Goal: Task Accomplishment & Management: Manage account settings

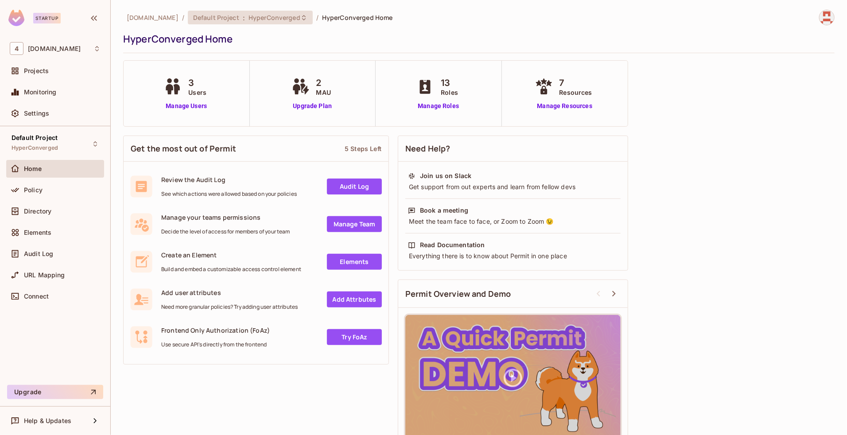
click at [218, 22] on div "Default Project : HyperConverged" at bounding box center [250, 18] width 125 height 14
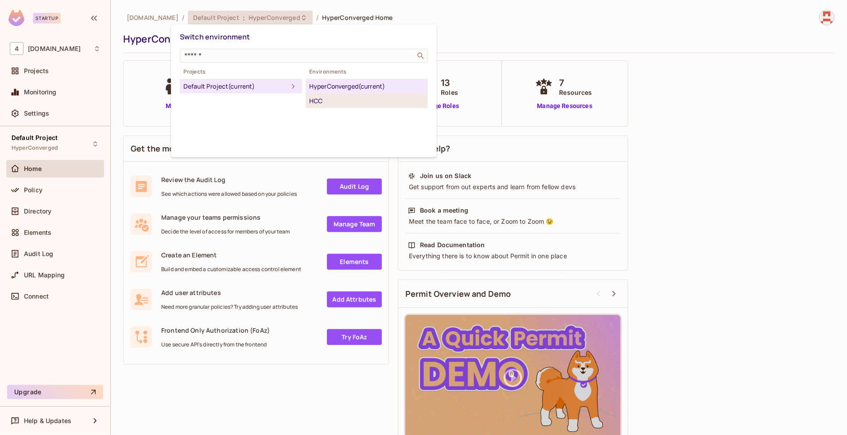
click at [331, 99] on div "HCC" at bounding box center [366, 101] width 115 height 11
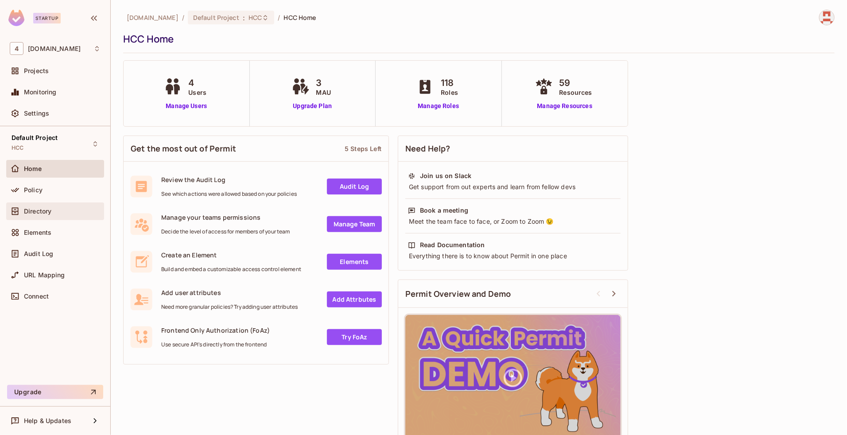
click at [47, 212] on span "Directory" at bounding box center [37, 211] width 27 height 7
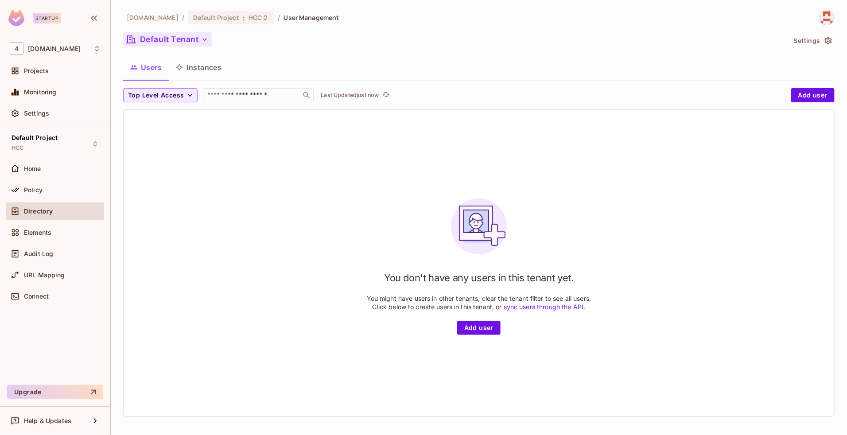
click at [191, 43] on button "Default Tenant" at bounding box center [167, 39] width 89 height 14
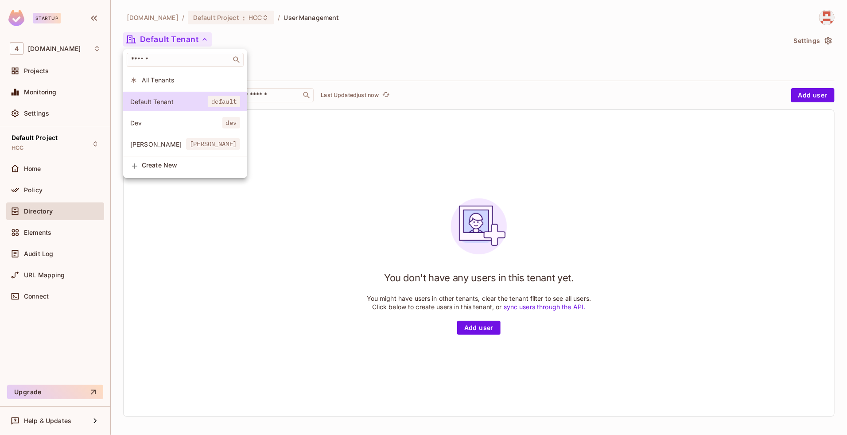
click at [182, 114] on li "[PERSON_NAME]" at bounding box center [185, 122] width 124 height 19
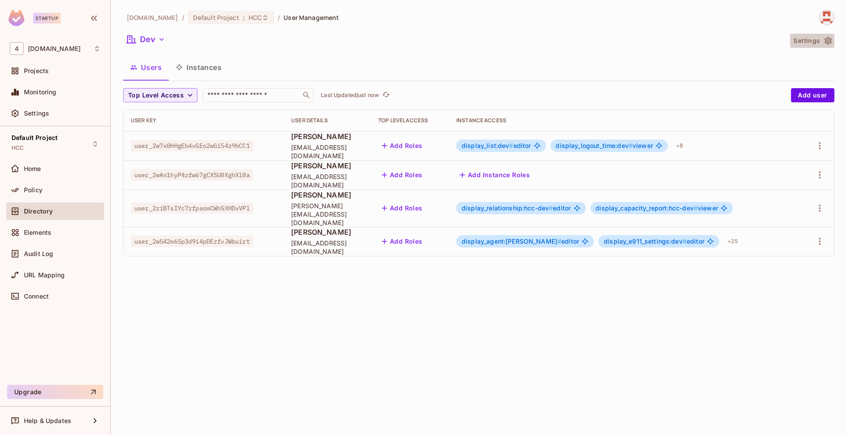
click at [828, 40] on icon "button" at bounding box center [828, 41] width 7 height 8
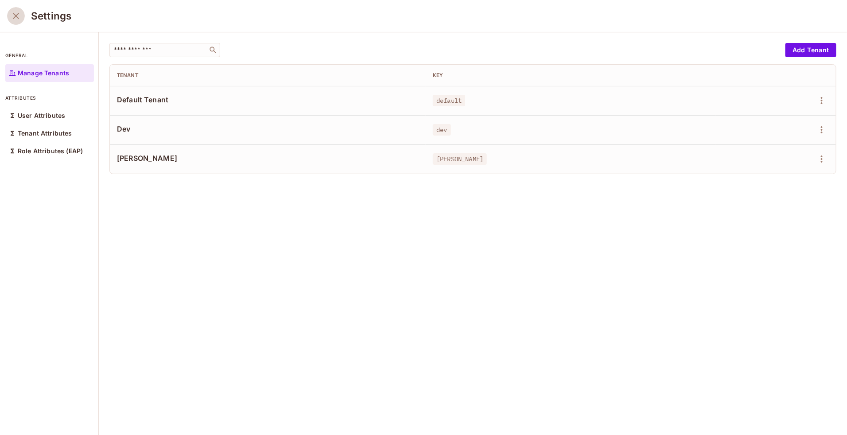
click at [16, 16] on icon "close" at bounding box center [16, 16] width 6 height 6
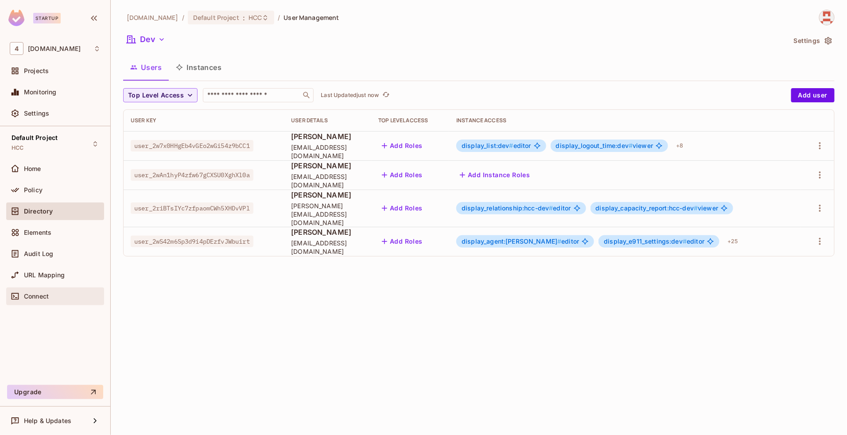
click at [58, 296] on div "Connect" at bounding box center [62, 296] width 77 height 7
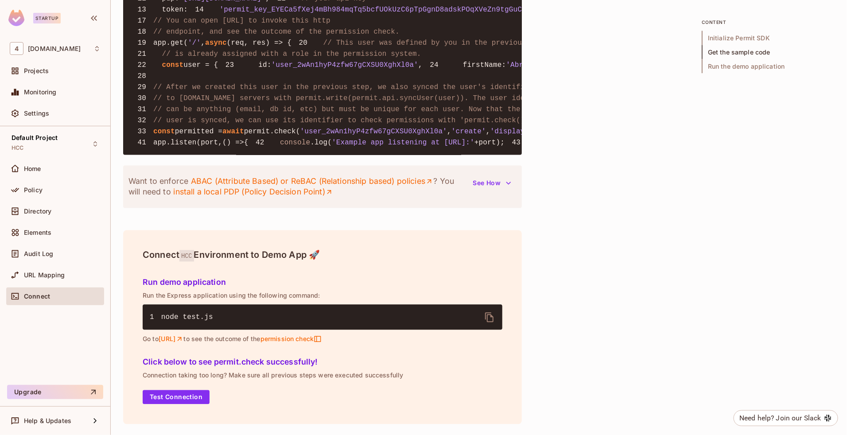
scroll to position [903, 0]
click at [67, 111] on div "Settings" at bounding box center [62, 113] width 77 height 7
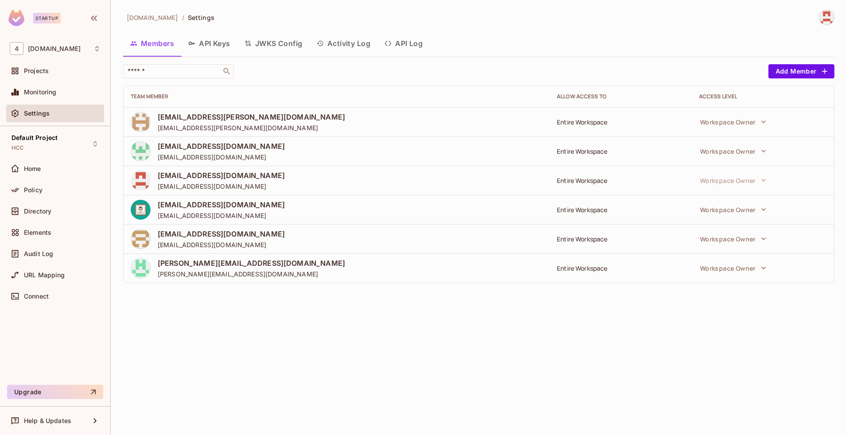
click at [222, 46] on button "API Keys" at bounding box center [209, 43] width 56 height 22
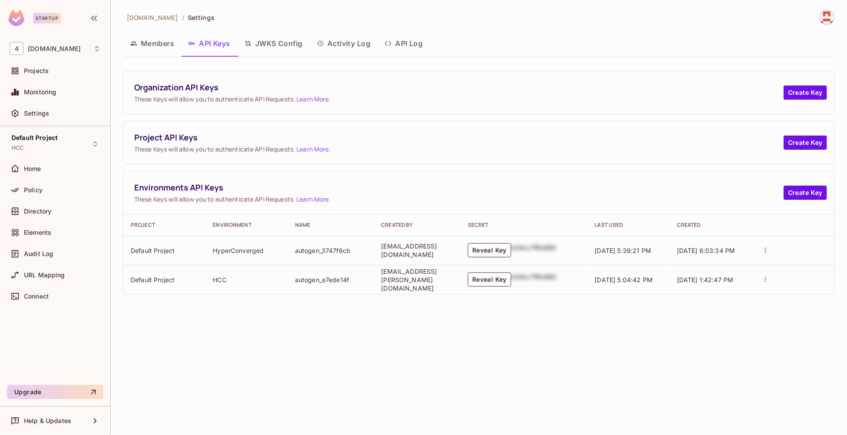
click at [769, 253] on icon "actions" at bounding box center [766, 250] width 8 height 8
click at [721, 191] on div at bounding box center [423, 217] width 847 height 435
click at [296, 43] on button "JWKS Config" at bounding box center [274, 43] width 72 height 22
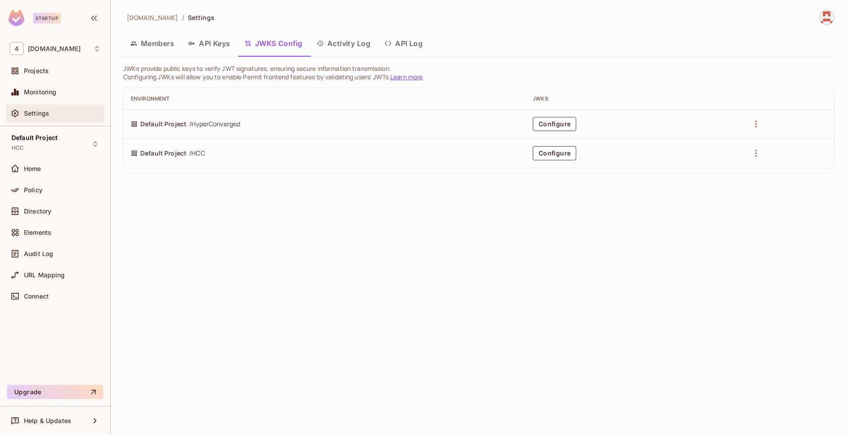
click at [61, 112] on div "Settings" at bounding box center [62, 113] width 77 height 7
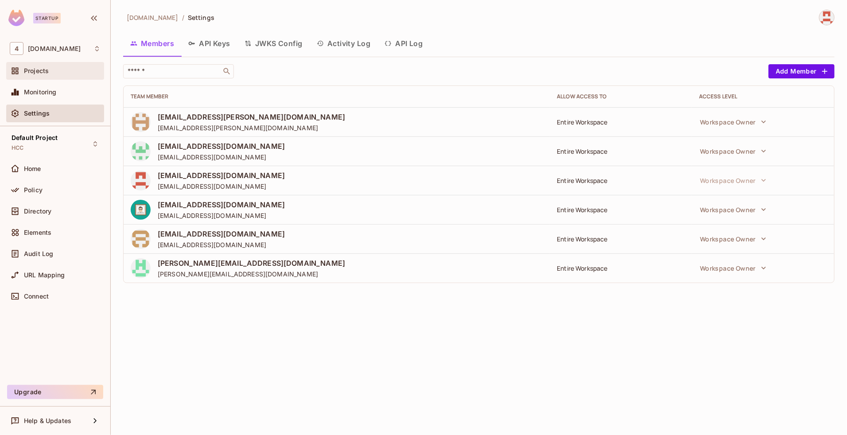
click at [51, 71] on div "Projects" at bounding box center [62, 70] width 77 height 7
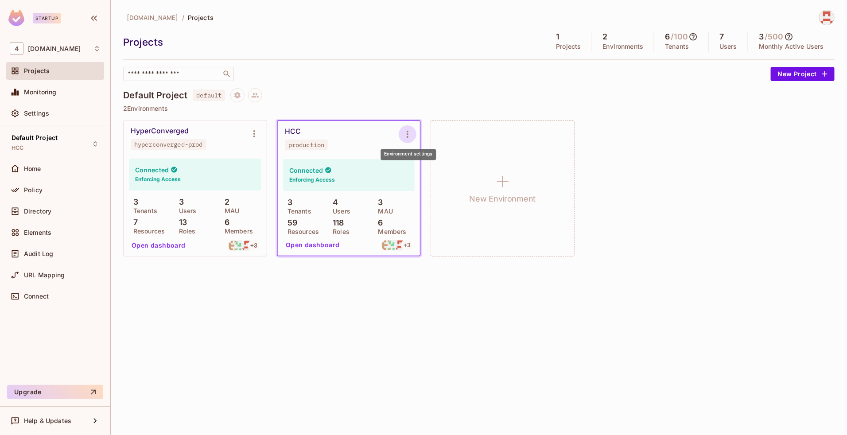
click at [408, 136] on icon "Environment settings" at bounding box center [407, 134] width 11 height 11
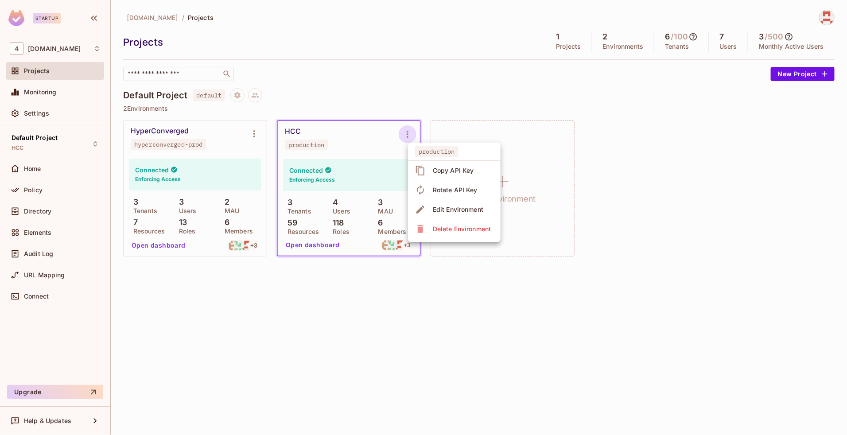
click at [353, 189] on div at bounding box center [423, 217] width 847 height 435
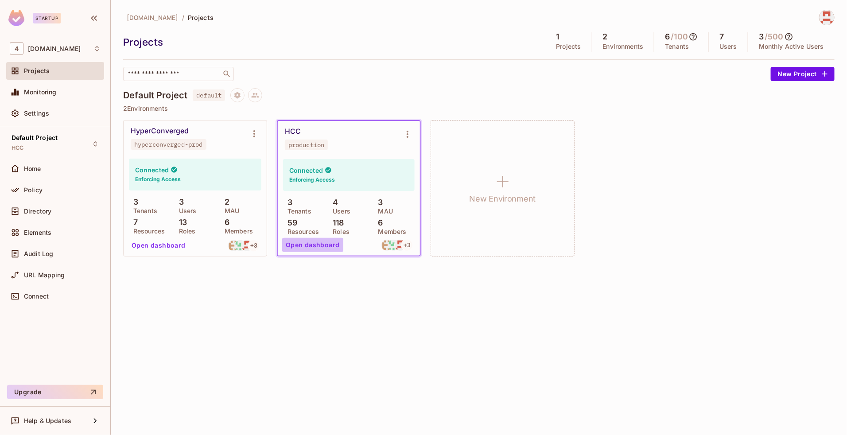
click at [320, 243] on button "Open dashboard" at bounding box center [312, 245] width 61 height 14
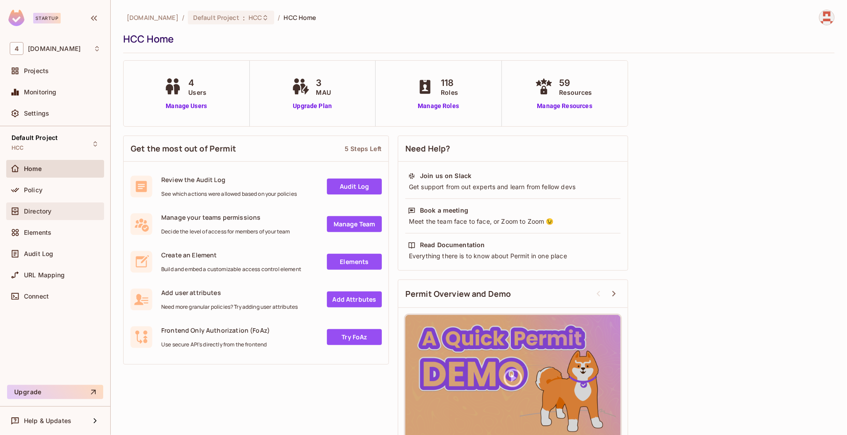
click at [35, 213] on span "Directory" at bounding box center [37, 211] width 27 height 7
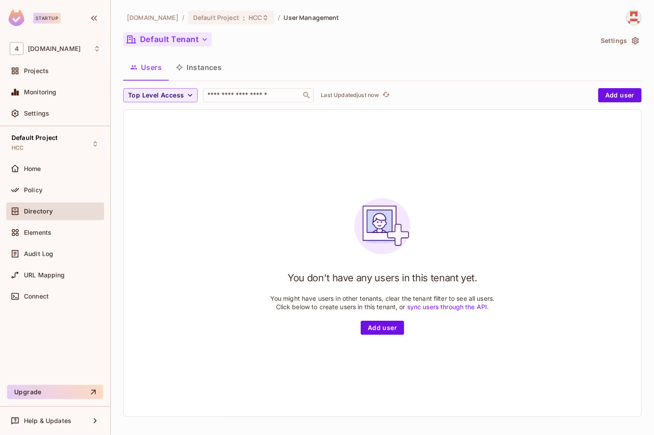
click at [177, 45] on button "Default Tenant" at bounding box center [167, 39] width 89 height 14
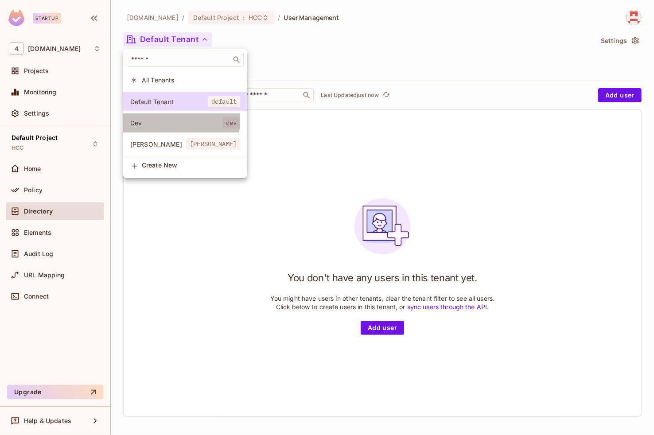
click at [152, 120] on span "Dev" at bounding box center [176, 123] width 92 height 8
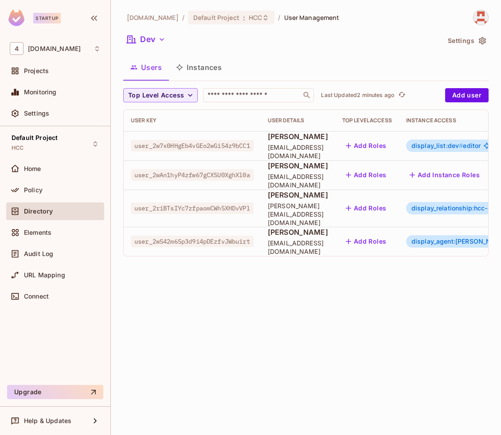
click at [242, 203] on span "user_2riBTsIYc7zfpaomCWh5XHDvVPl" at bounding box center [192, 209] width 123 height 12
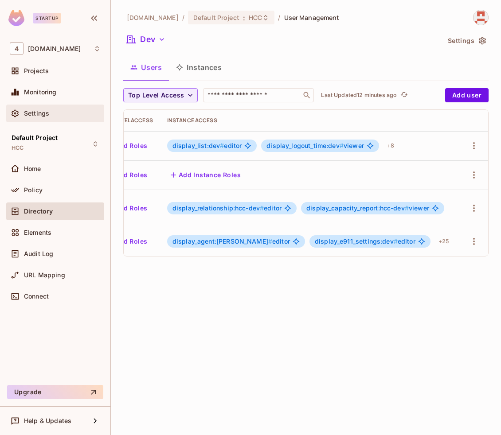
click at [38, 117] on div "Settings" at bounding box center [55, 113] width 91 height 11
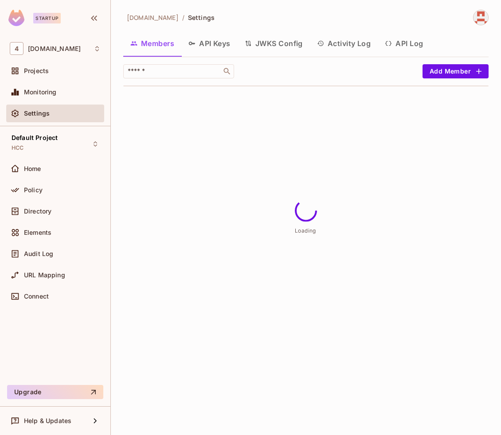
click at [211, 44] on button "API Keys" at bounding box center [209, 43] width 56 height 22
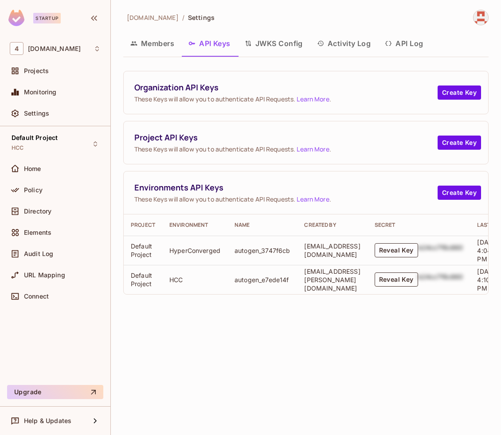
click at [418, 276] on button "Reveal Key" at bounding box center [395, 280] width 43 height 14
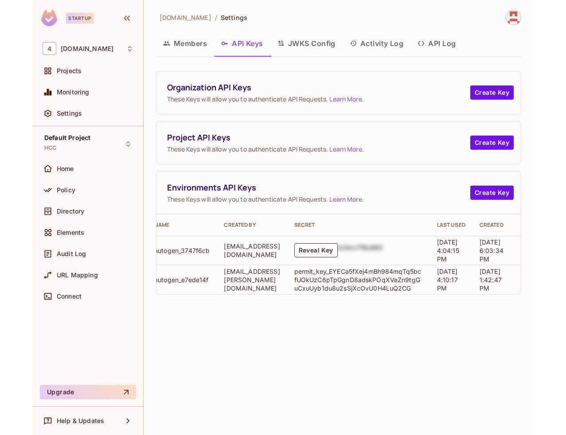
scroll to position [0, 185]
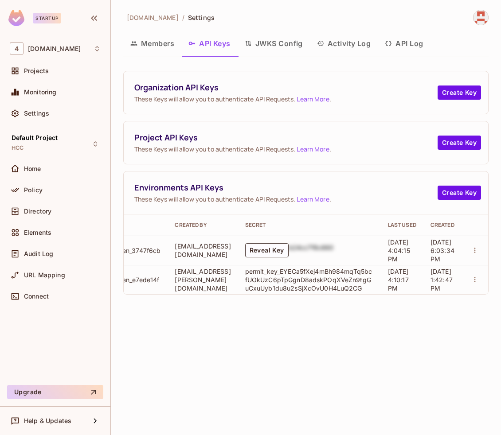
click at [312, 277] on p "permit_key_EYECa5fXej4mBh984mqTq5bcfUOkUzC6pTpGgnD8adskPOqXVeZn9tgGuCxuUyb1du8u…" at bounding box center [309, 279] width 129 height 25
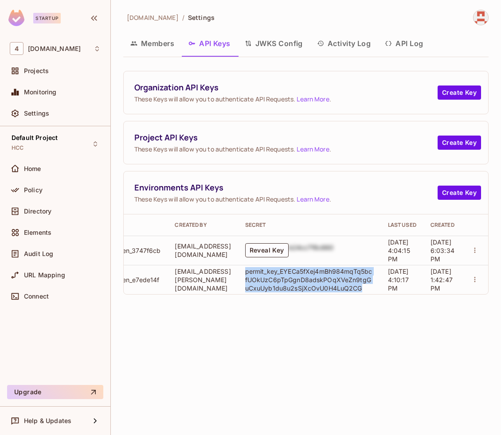
click at [312, 277] on p "permit_key_EYECa5fXej4mBh984mqTq5bcfUOkUzC6pTpGgnD8adskPOqXVeZn9tgGuCxuUyb1du8u…" at bounding box center [309, 279] width 129 height 25
copy p "permit_key_EYECa5fXej4mBh984mqTq5bcfUOkUzC6pTpGgnD8adskPOqXVeZn9tgGuCxuUyb1du8u…"
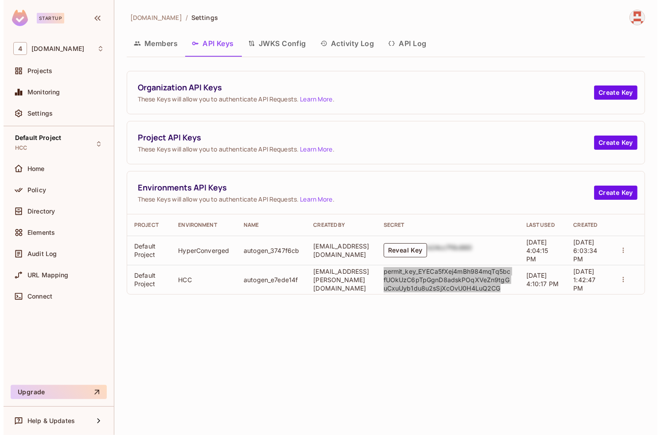
scroll to position [0, 25]
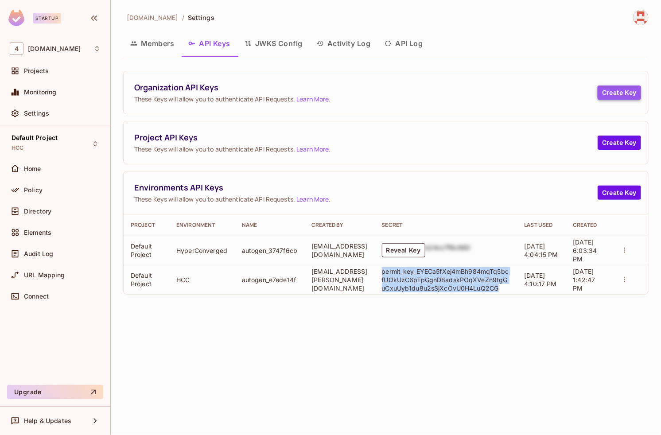
click at [615, 94] on button "Create Key" at bounding box center [619, 93] width 43 height 14
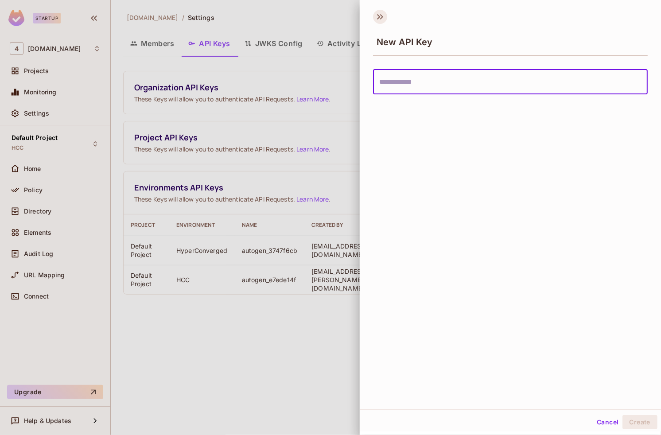
click at [380, 18] on icon at bounding box center [380, 17] width 14 height 14
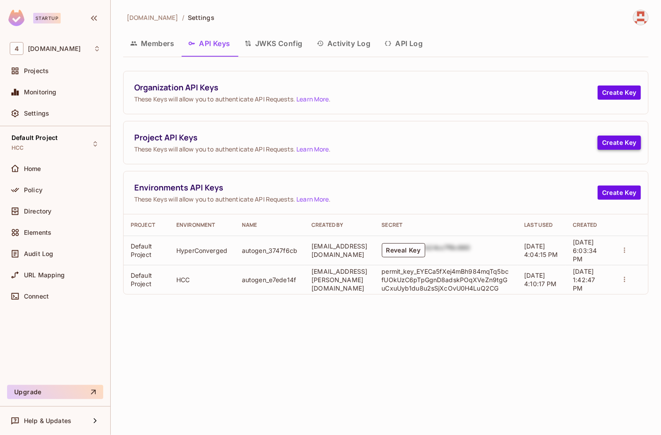
click at [623, 145] on button "Create Key" at bounding box center [619, 143] width 43 height 14
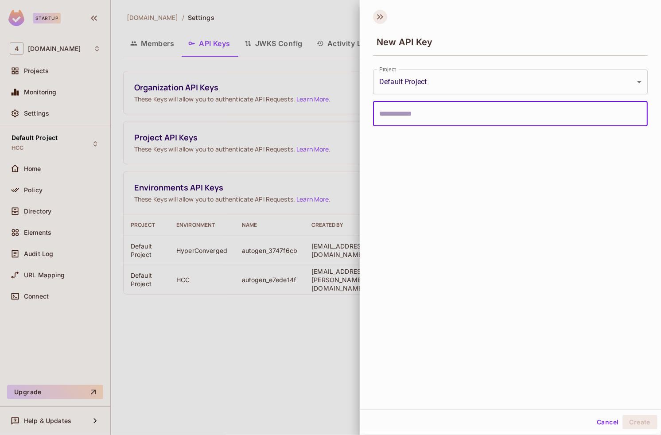
click at [379, 19] on icon at bounding box center [380, 17] width 14 height 14
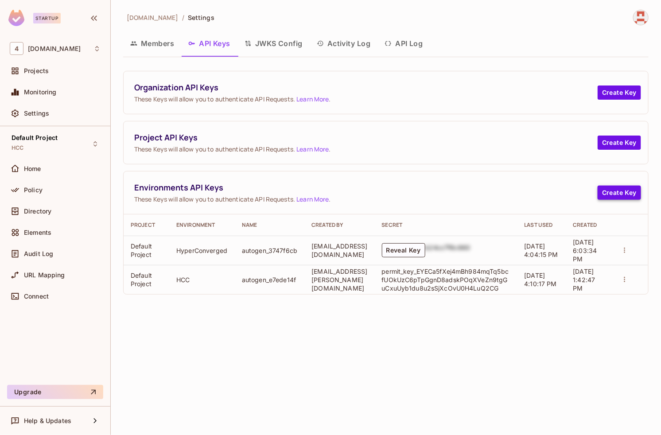
click at [620, 191] on button "Create Key" at bounding box center [619, 193] width 43 height 14
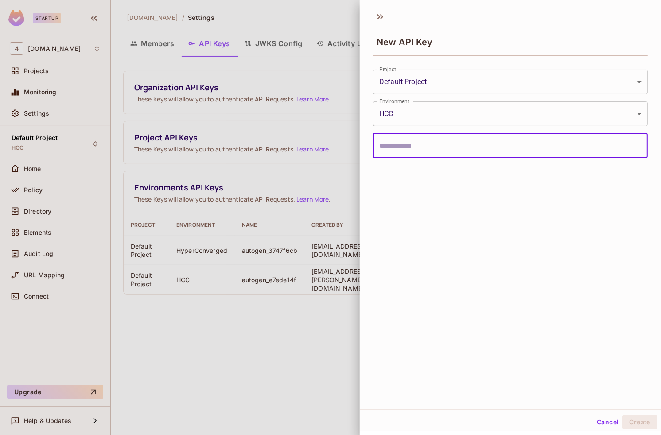
click at [501, 111] on body "Startup 4 46labs.com Projects Monitoring Settings Default Project HCC Home Poli…" at bounding box center [330, 217] width 661 height 435
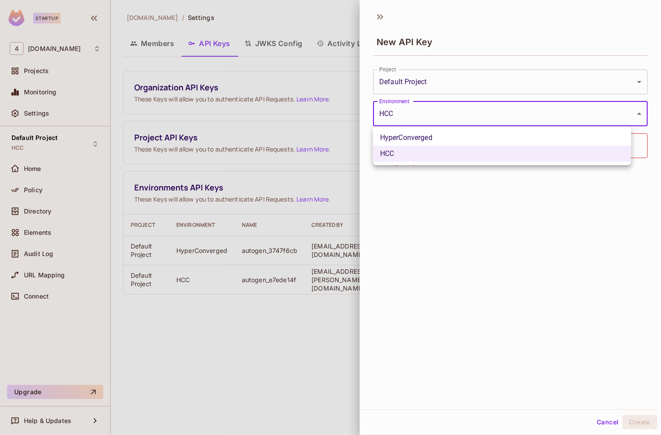
click at [501, 111] on div at bounding box center [330, 217] width 661 height 435
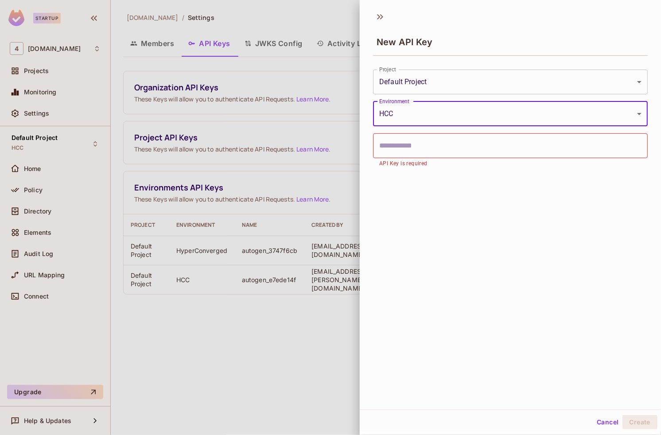
click at [459, 146] on input "text" at bounding box center [510, 145] width 275 height 25
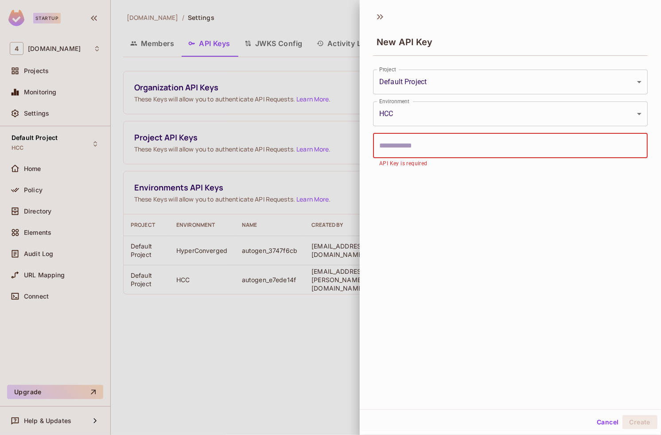
click at [478, 273] on div "**********" at bounding box center [510, 207] width 301 height 403
click at [455, 80] on body "Startup 4 46labs.com Projects Monitoring Settings Default Project HCC Home Poli…" at bounding box center [330, 217] width 661 height 435
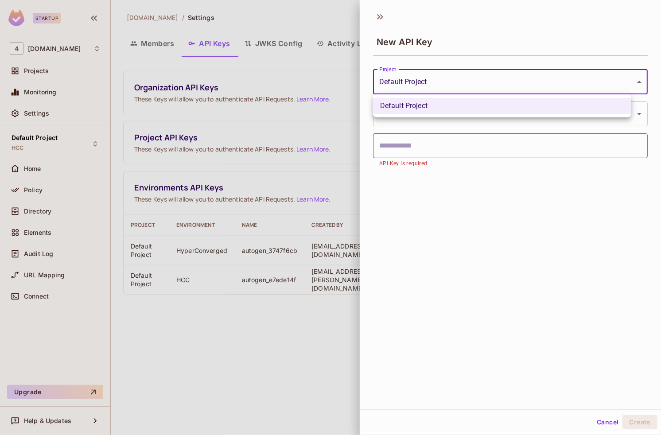
click at [455, 80] on div at bounding box center [330, 217] width 661 height 435
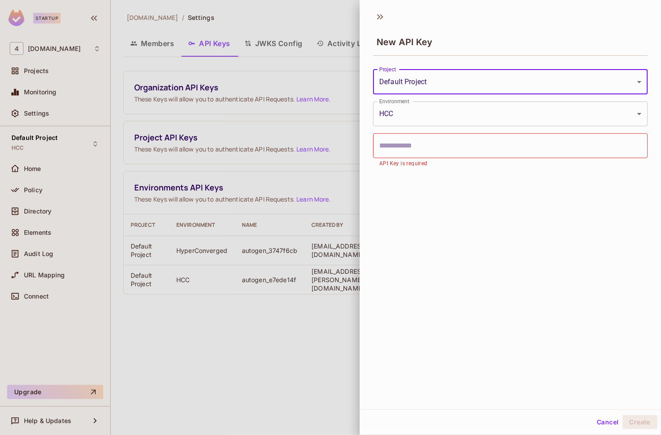
click at [448, 113] on body "Startup 4 46labs.com Projects Monitoring Settings Default Project HCC Home Poli…" at bounding box center [330, 217] width 661 height 435
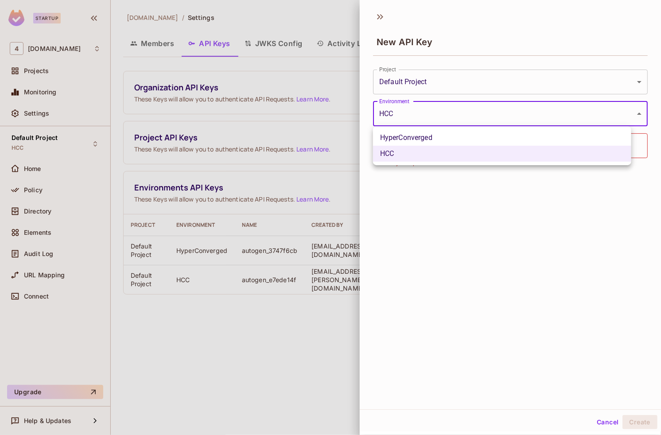
click at [448, 113] on div at bounding box center [330, 217] width 661 height 435
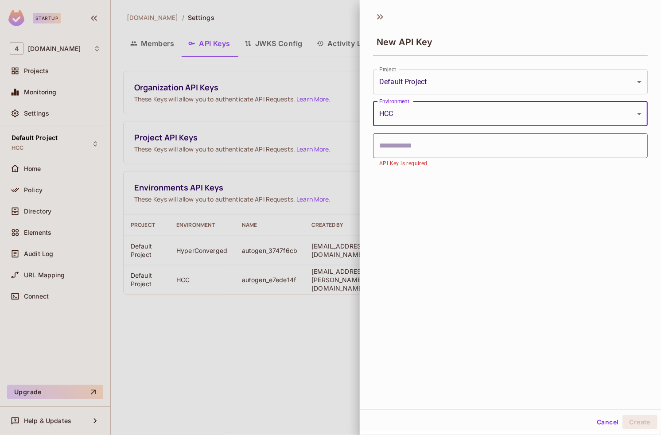
click at [428, 83] on body "Startup 4 46labs.com Projects Monitoring Settings Default Project HCC Home Poli…" at bounding box center [330, 217] width 661 height 435
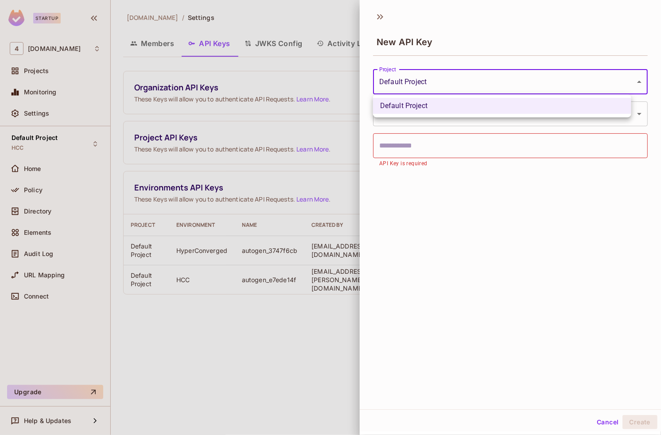
click at [428, 83] on div at bounding box center [330, 217] width 661 height 435
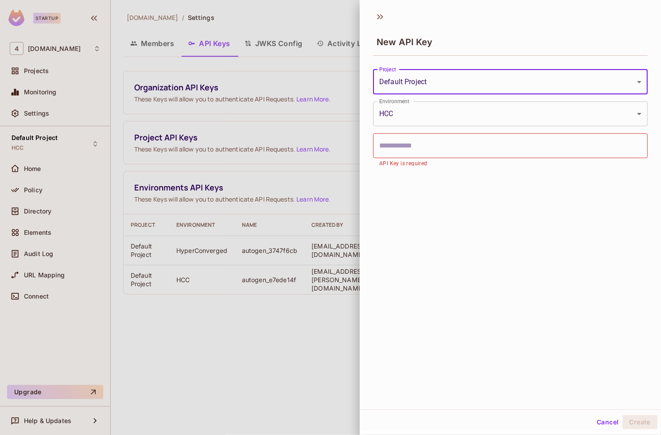
click at [593, 427] on button "Cancel" at bounding box center [607, 422] width 29 height 14
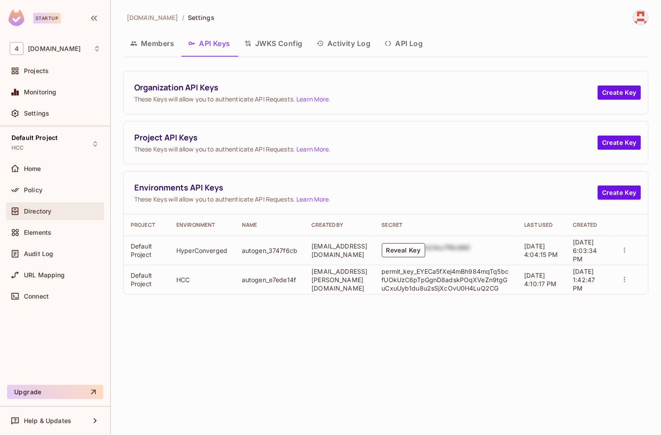
click at [40, 209] on span "Directory" at bounding box center [37, 211] width 27 height 7
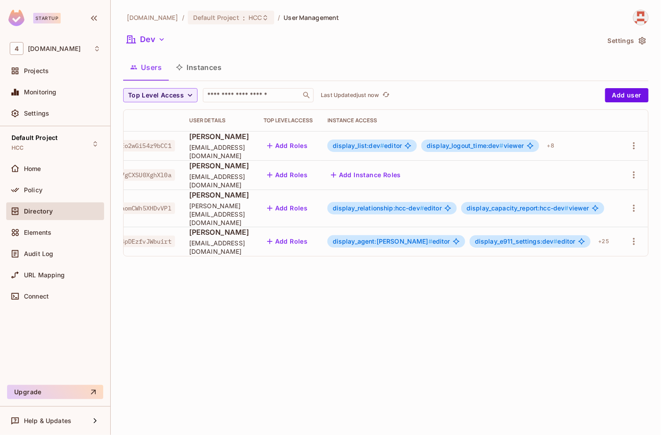
scroll to position [0, 98]
click at [631, 207] on icon "button" at bounding box center [634, 208] width 11 height 11
click at [608, 220] on li "Edit" at bounding box center [596, 224] width 78 height 19
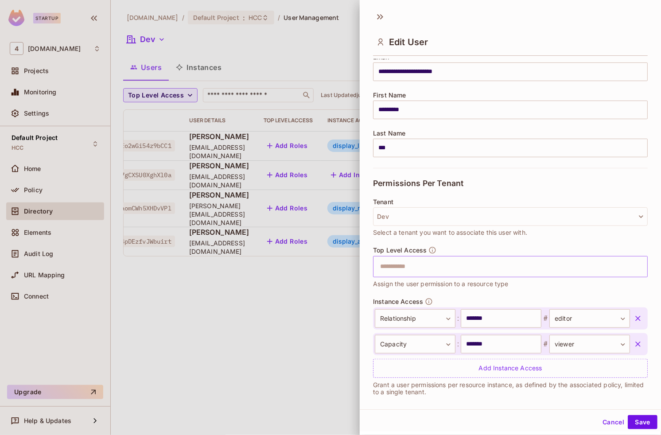
scroll to position [78, 0]
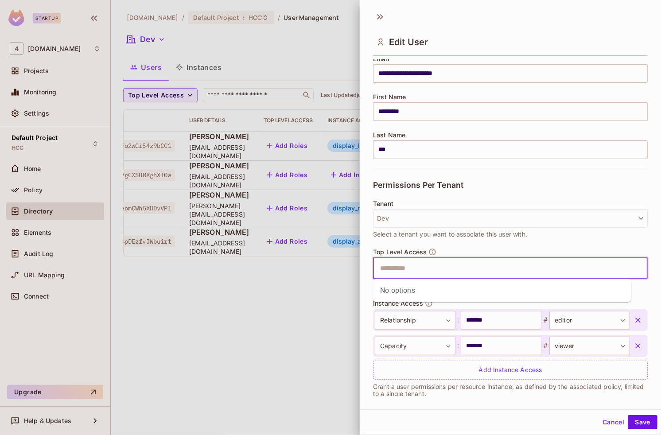
click at [444, 269] on input "text" at bounding box center [503, 269] width 256 height 18
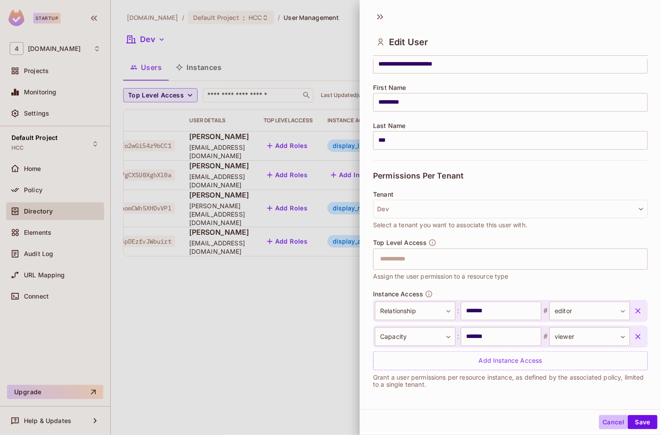
click at [603, 424] on button "Cancel" at bounding box center [613, 422] width 29 height 14
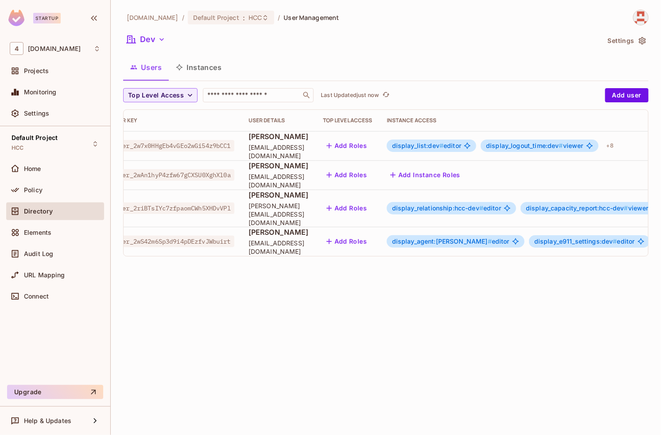
scroll to position [0, 0]
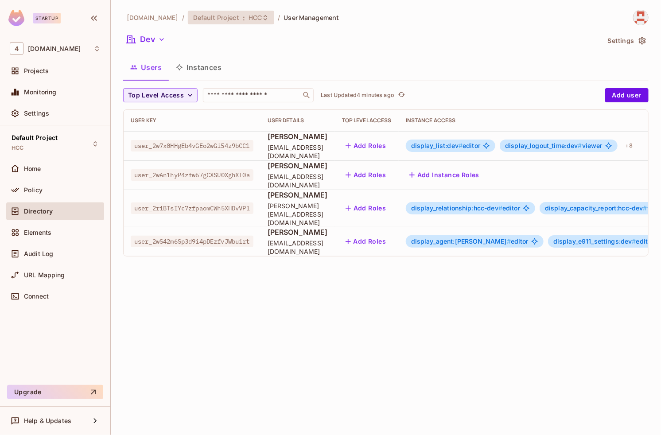
click at [199, 21] on span "Default Project" at bounding box center [216, 17] width 46 height 8
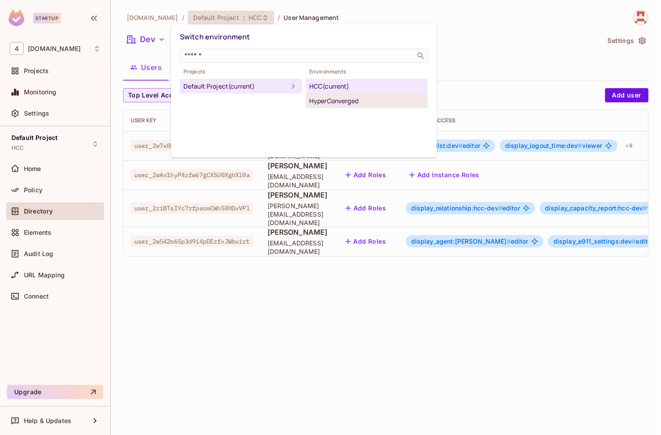
click at [329, 100] on div "HyperConverged" at bounding box center [366, 101] width 115 height 11
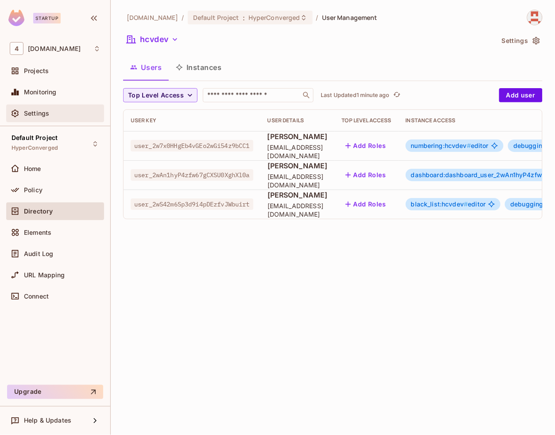
click at [54, 120] on div "Settings" at bounding box center [55, 114] width 98 height 18
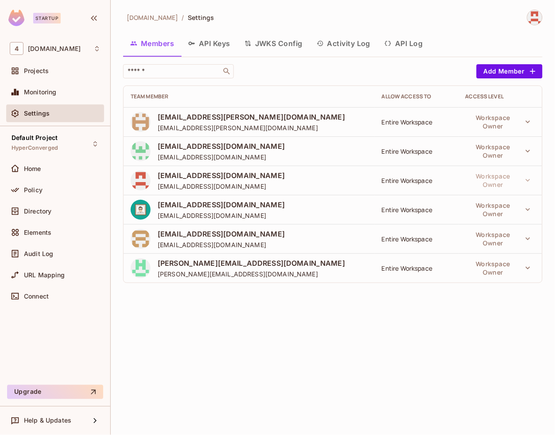
click at [205, 46] on button "API Keys" at bounding box center [209, 43] width 56 height 22
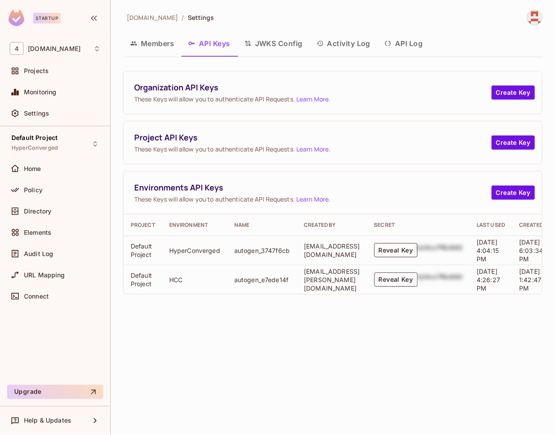
click at [418, 253] on button "Reveal Key" at bounding box center [395, 250] width 43 height 14
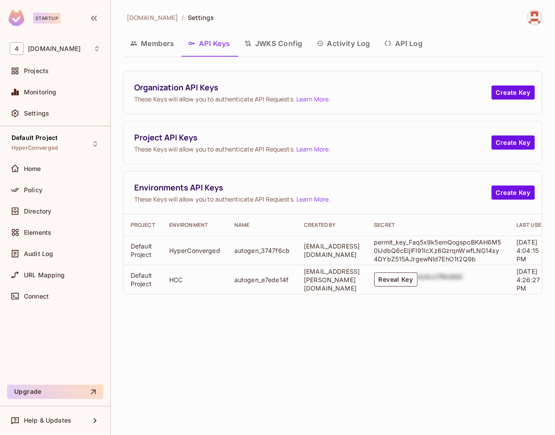
click at [438, 256] on p "permit_key_Faq5x9k5emQogspoBKAH6M50lJdbQ6cEIjlFI91IcXz6GzrqnWwfLNG14sy4DYbZ515A…" at bounding box center [438, 250] width 129 height 25
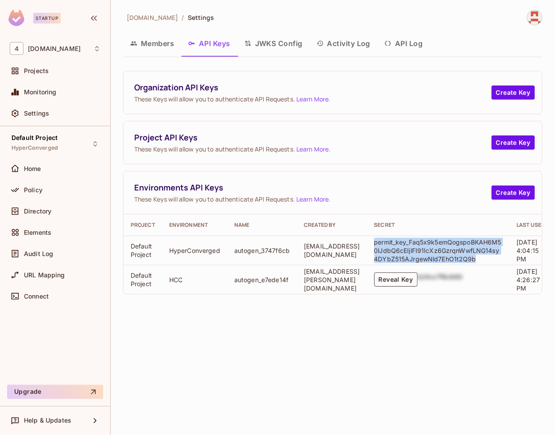
click at [438, 256] on p "permit_key_Faq5x9k5emQogspoBKAH6M50lJdbQ6cEIjlFI91IcXz6GzrqnWwfLNG14sy4DYbZ515A…" at bounding box center [438, 250] width 129 height 25
copy p "permit_key_Faq5x9k5emQogspoBKAH6M50lJdbQ6cEIjlFI91IcXz6GzrqnWwfLNG14sy4DYbZ515A…"
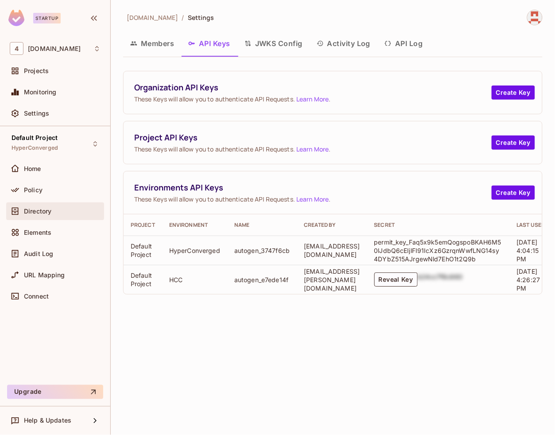
click at [42, 207] on div "Directory" at bounding box center [55, 211] width 91 height 11
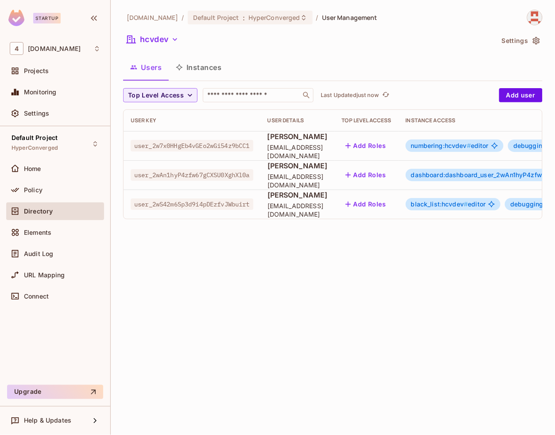
scroll to position [0, 281]
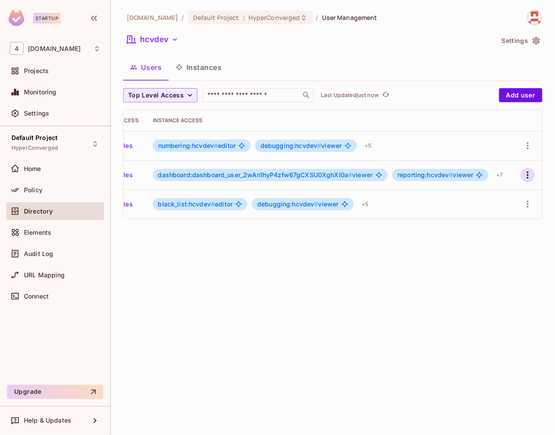
click at [524, 171] on icon "button" at bounding box center [528, 175] width 11 height 11
click at [493, 193] on li "Edit" at bounding box center [490, 195] width 78 height 19
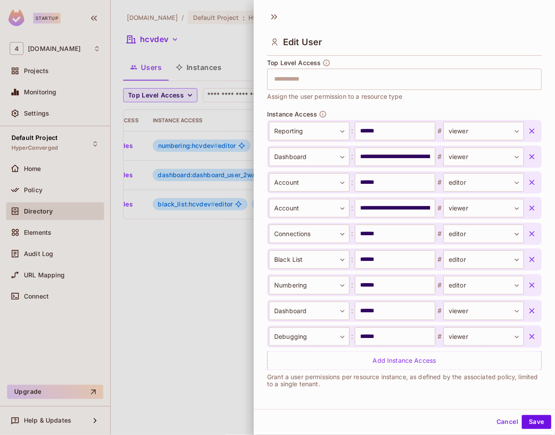
scroll to position [1, 0]
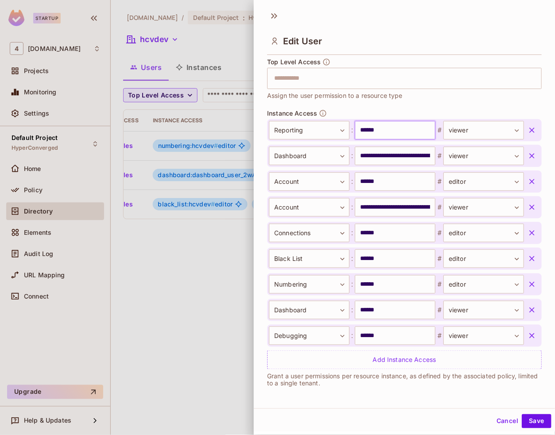
click at [365, 133] on input "******" at bounding box center [395, 130] width 81 height 19
click at [382, 153] on input "**********" at bounding box center [395, 156] width 81 height 19
click at [390, 205] on input "**********" at bounding box center [395, 207] width 81 height 19
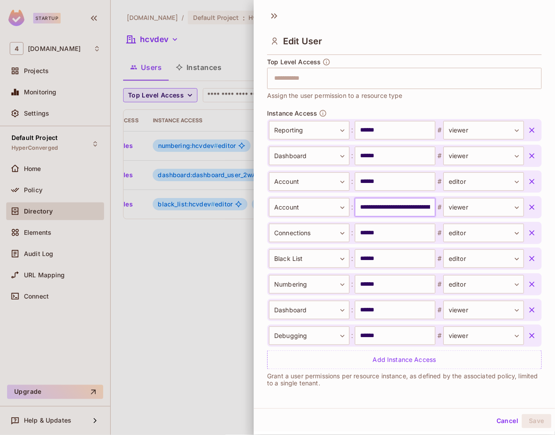
click at [390, 205] on input "**********" at bounding box center [395, 207] width 81 height 19
paste input "text"
type input "******"
click at [387, 131] on input "******" at bounding box center [395, 130] width 81 height 19
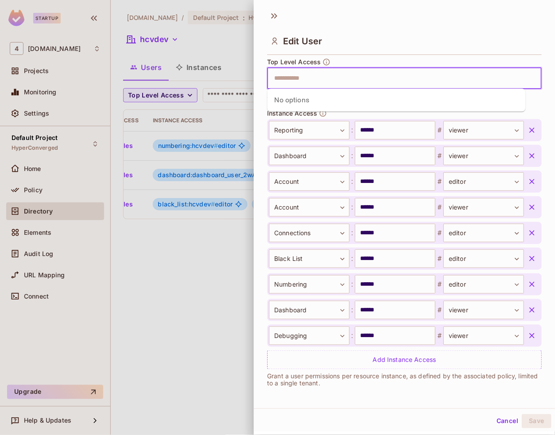
click at [368, 80] on input "text" at bounding box center [397, 79] width 256 height 18
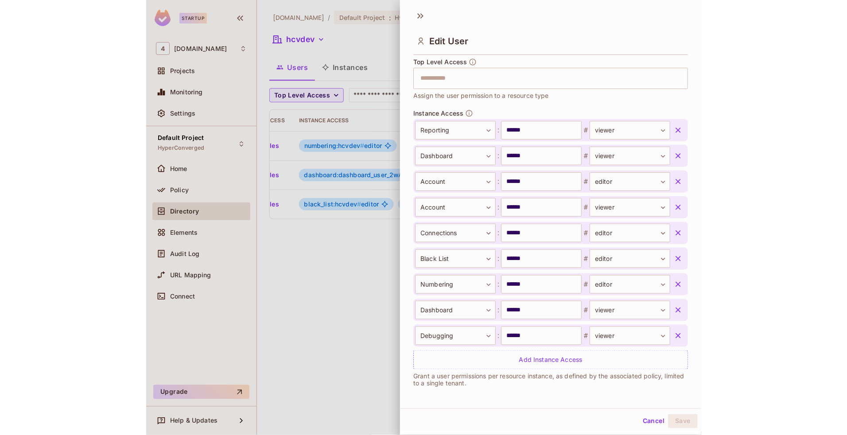
scroll to position [0, 0]
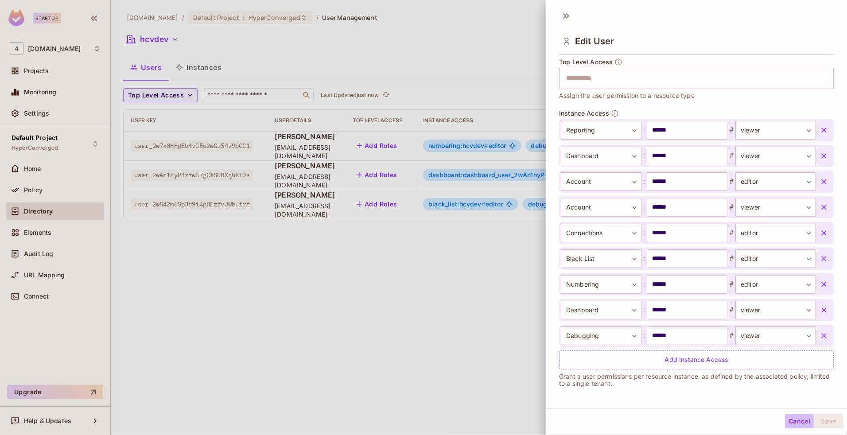
click at [785, 420] on button "Cancel" at bounding box center [799, 421] width 29 height 14
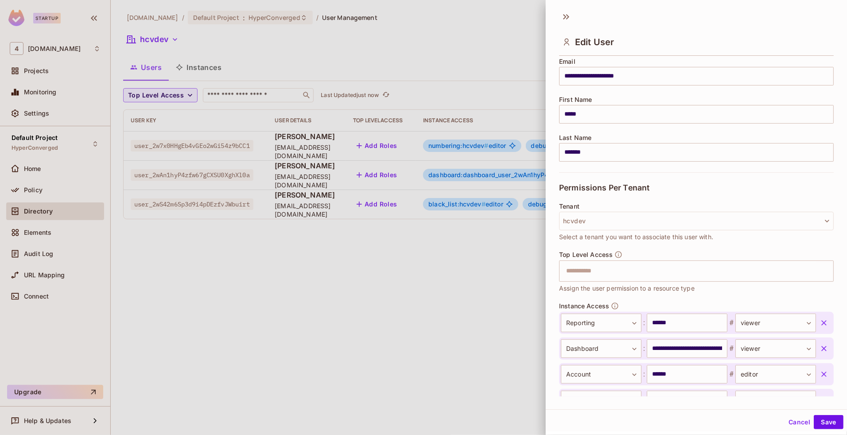
scroll to position [86, 0]
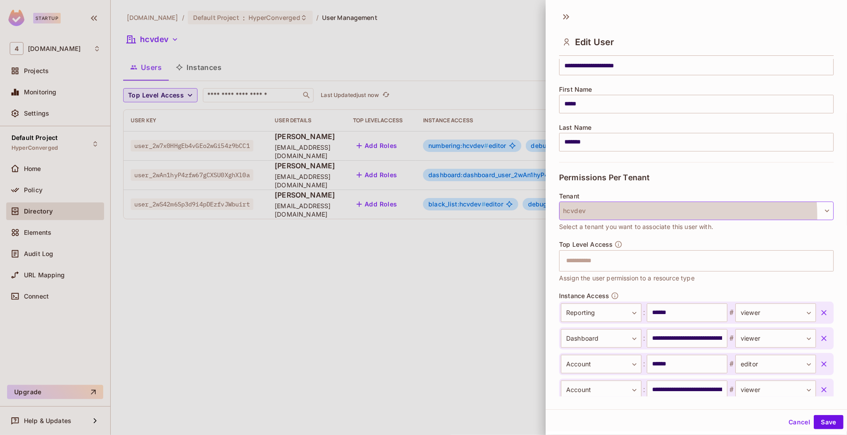
click at [616, 217] on button "hcvdev" at bounding box center [696, 211] width 275 height 19
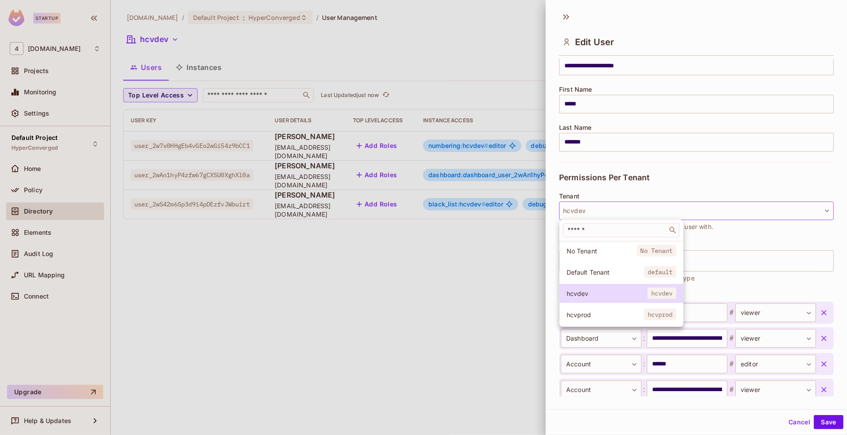
click at [726, 180] on div at bounding box center [423, 217] width 847 height 435
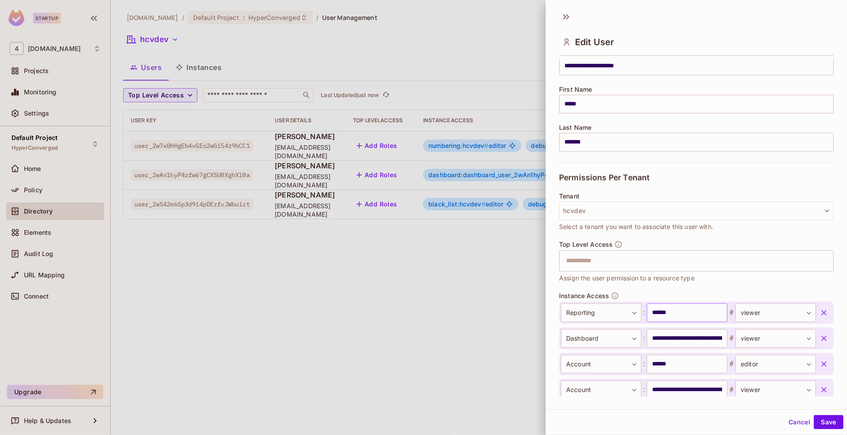
click at [663, 318] on input "******" at bounding box center [687, 313] width 81 height 19
click at [695, 341] on input "**********" at bounding box center [687, 338] width 81 height 19
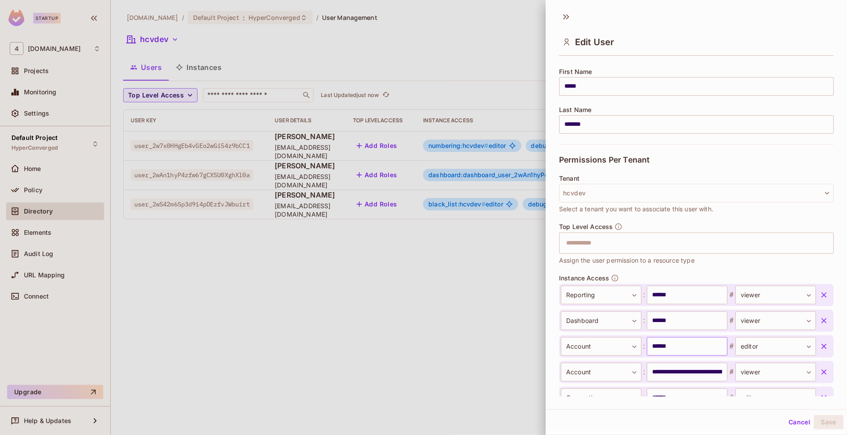
scroll to position [105, 0]
click at [682, 346] on input "******" at bounding box center [687, 345] width 81 height 19
click at [681, 316] on input "******" at bounding box center [687, 319] width 81 height 19
click at [674, 347] on input "******" at bounding box center [687, 345] width 81 height 19
click at [663, 377] on input "**********" at bounding box center [687, 371] width 81 height 19
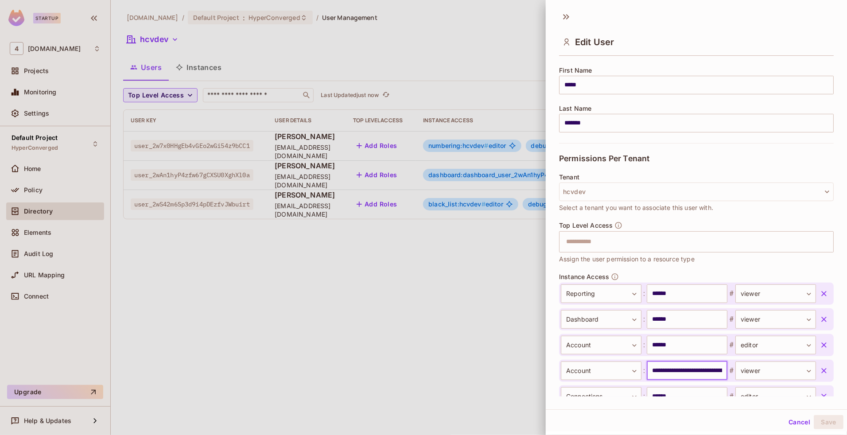
click at [663, 377] on input "**********" at bounding box center [687, 371] width 81 height 19
paste input "text"
type input "******"
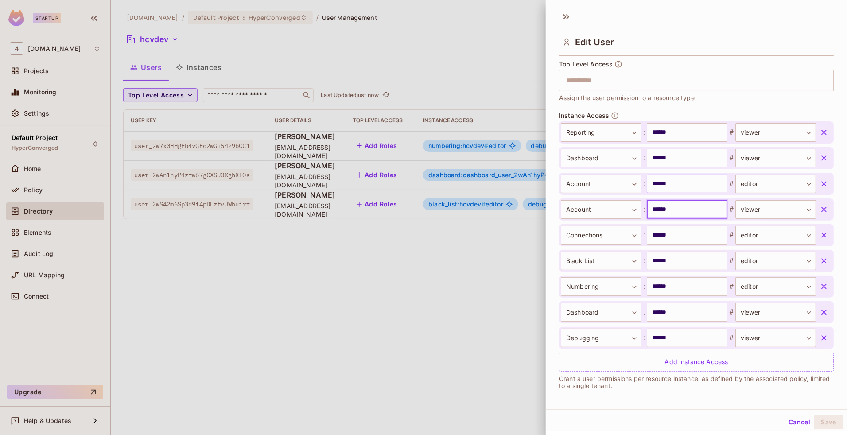
scroll to position [267, 0]
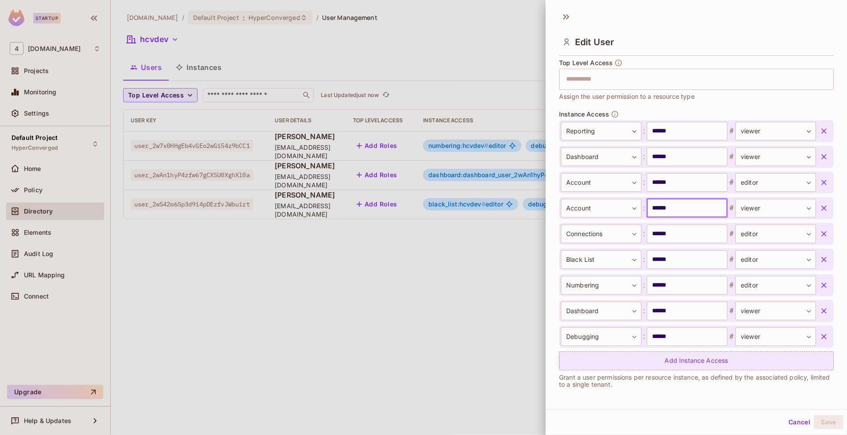
click at [730, 366] on div "Add Instance Access" at bounding box center [696, 360] width 275 height 19
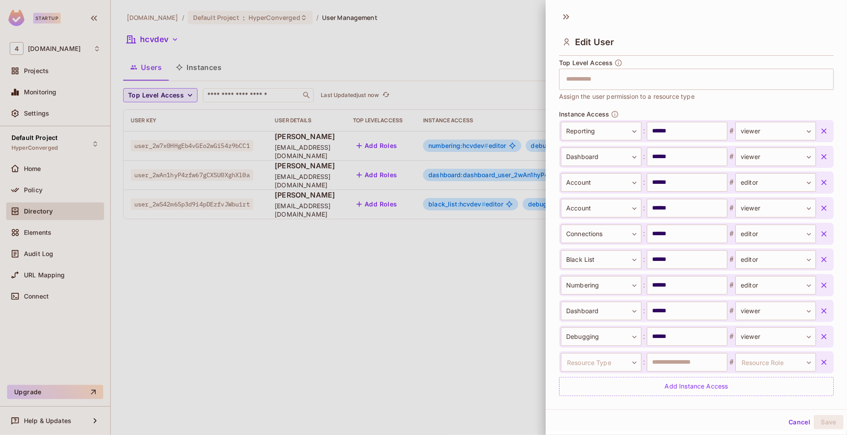
click at [820, 360] on icon "button" at bounding box center [824, 362] width 9 height 9
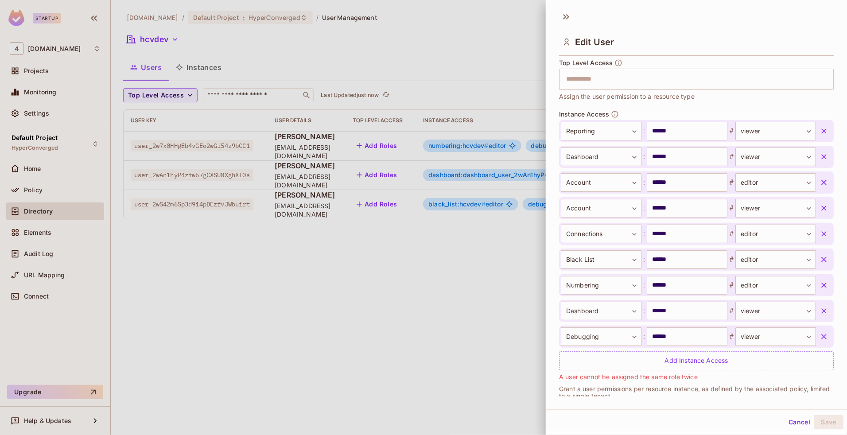
click at [820, 178] on icon "button" at bounding box center [824, 182] width 9 height 9
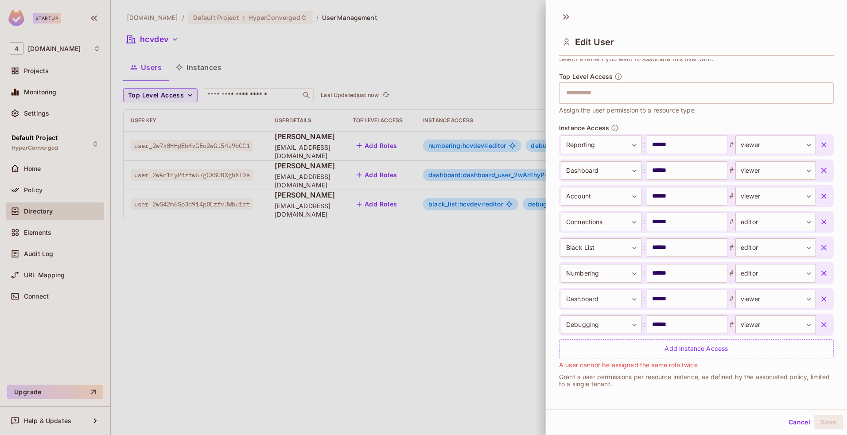
scroll to position [253, 0]
click at [820, 300] on icon "button" at bounding box center [824, 299] width 9 height 9
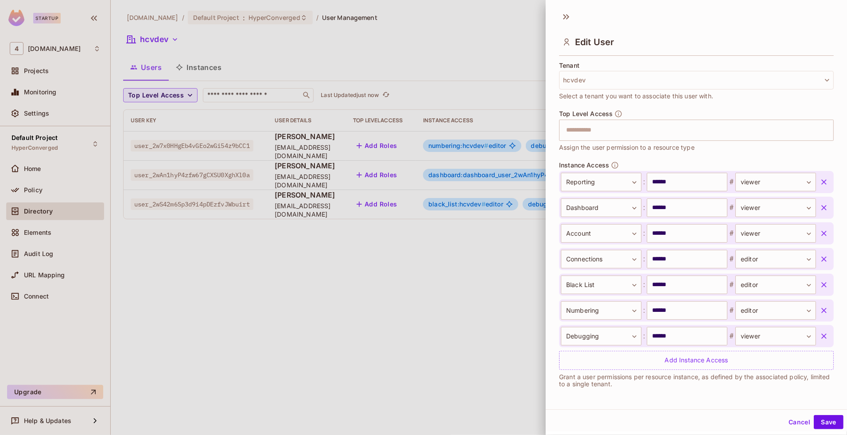
scroll to position [216, 0]
click at [820, 421] on button "Save" at bounding box center [829, 422] width 30 height 14
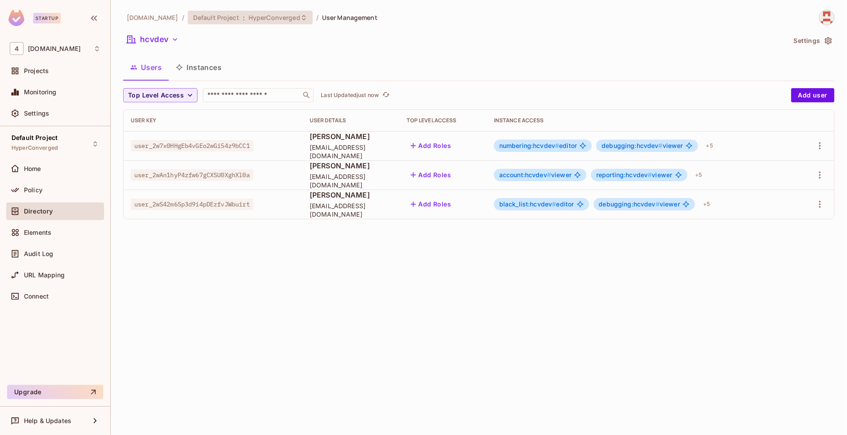
click at [249, 15] on span "HyperConverged" at bounding box center [275, 17] width 52 height 8
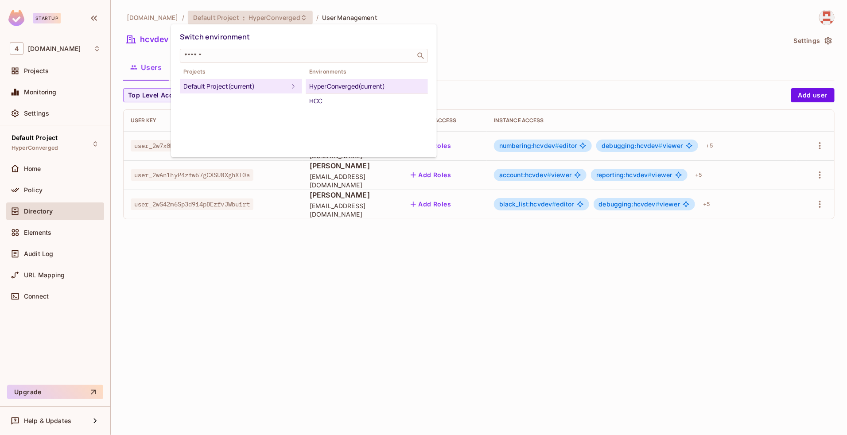
click at [244, 15] on div at bounding box center [423, 217] width 847 height 435
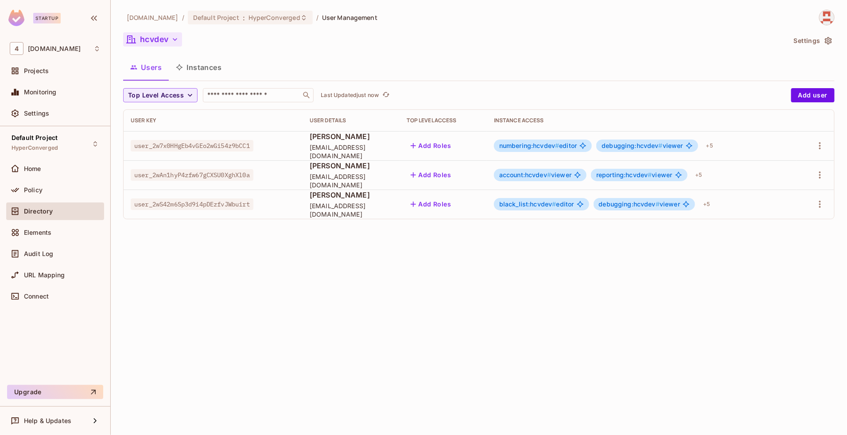
click at [160, 40] on button "hcvdev" at bounding box center [152, 39] width 59 height 14
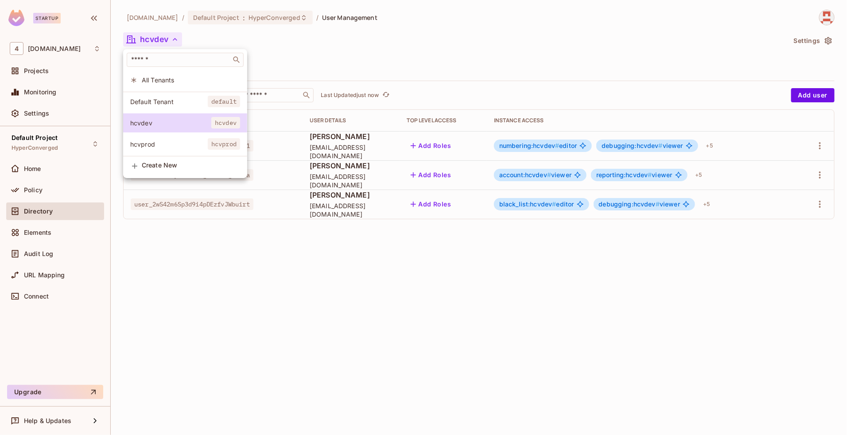
click at [175, 141] on span "hcvprod" at bounding box center [169, 144] width 78 height 8
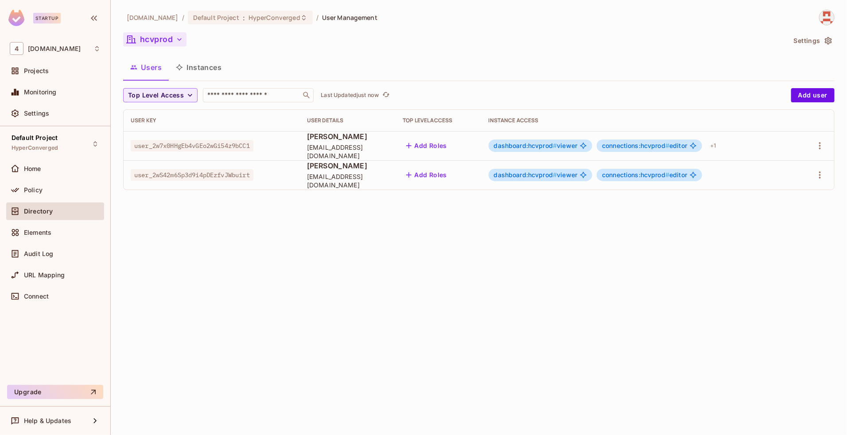
click at [169, 43] on button "hcvprod" at bounding box center [154, 39] width 63 height 14
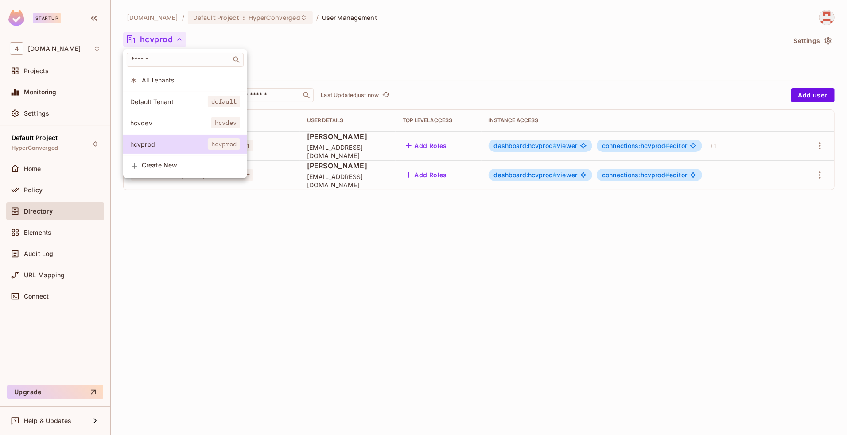
click at [169, 43] on div at bounding box center [423, 217] width 847 height 435
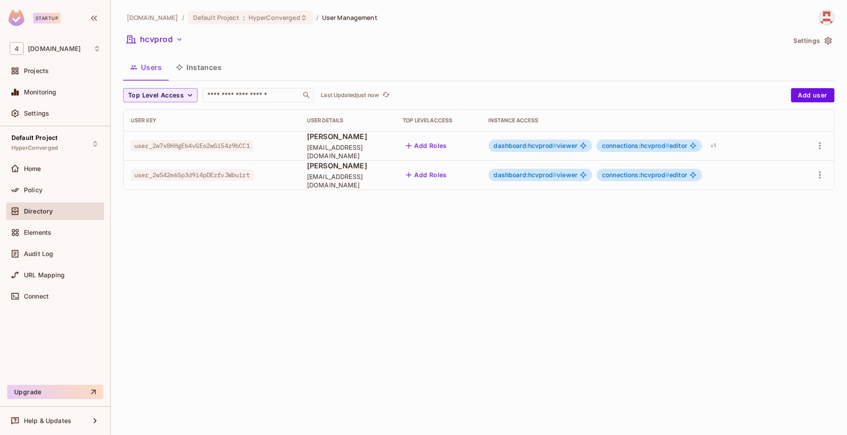
click at [249, 17] on span "HyperConverged" at bounding box center [275, 17] width 52 height 8
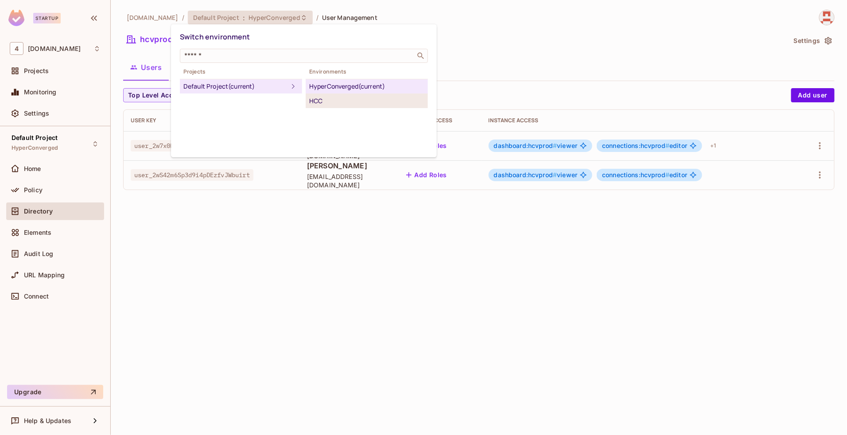
click at [326, 96] on div "HCC" at bounding box center [366, 101] width 115 height 11
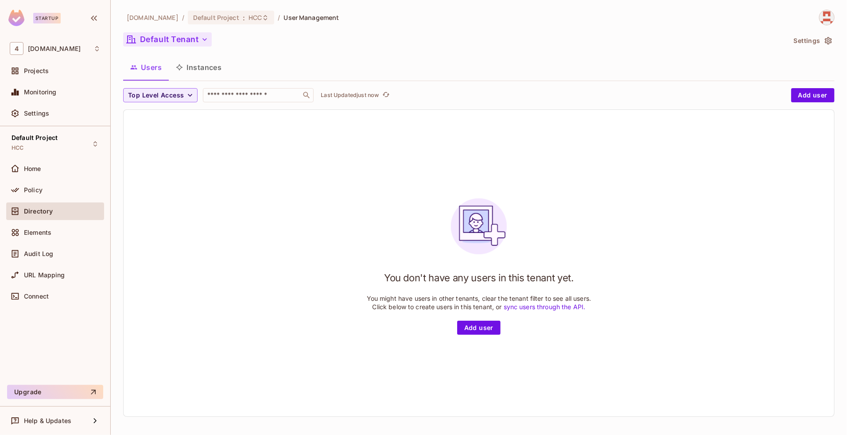
click at [171, 44] on button "Default Tenant" at bounding box center [167, 39] width 89 height 14
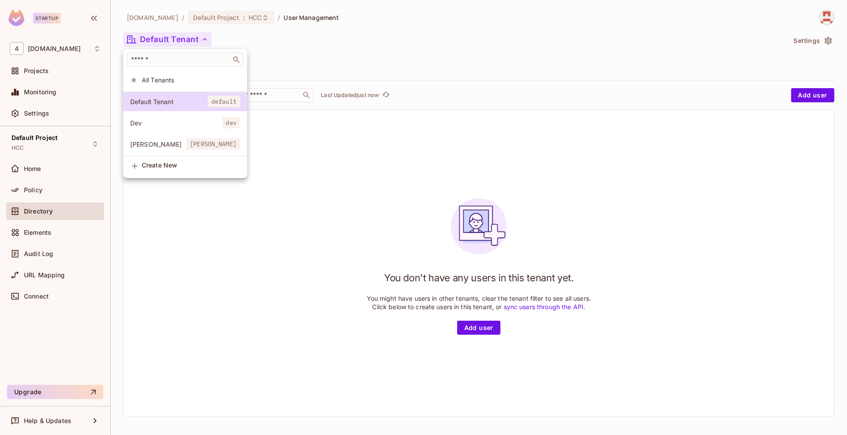
click at [178, 125] on span "Dev" at bounding box center [176, 123] width 92 height 8
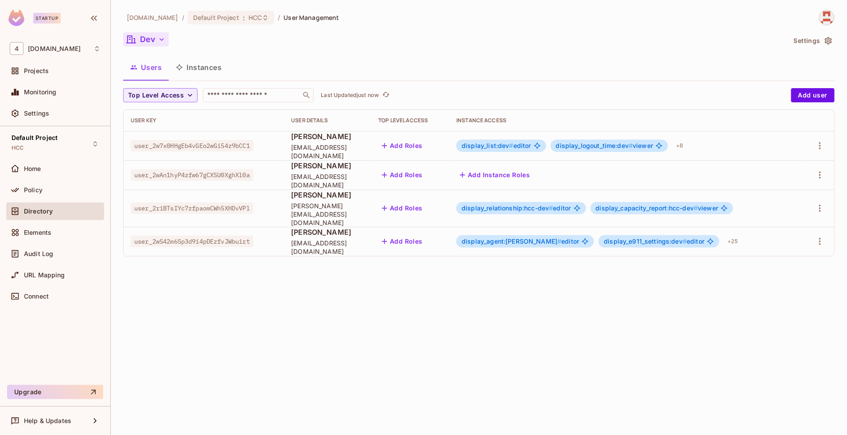
click at [157, 43] on icon "button" at bounding box center [161, 39] width 9 height 9
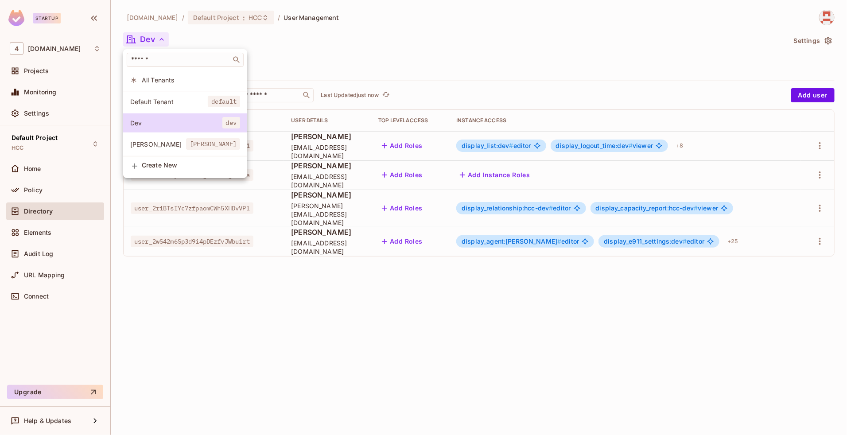
click at [419, 292] on div at bounding box center [423, 217] width 847 height 435
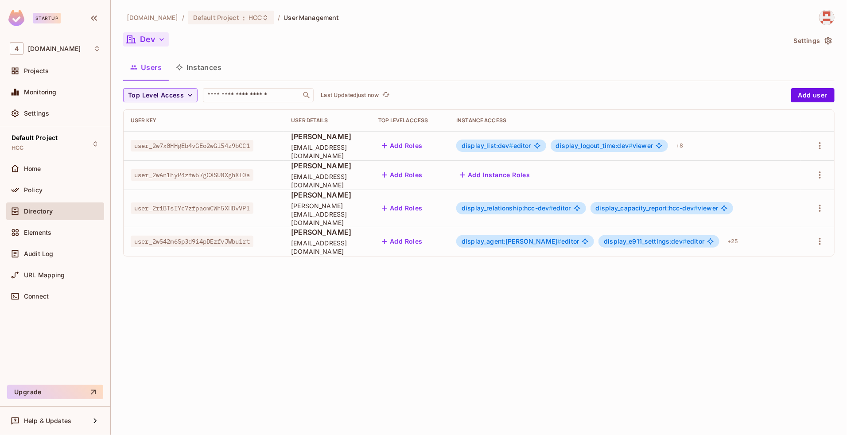
click at [148, 38] on button "Dev" at bounding box center [146, 39] width 46 height 14
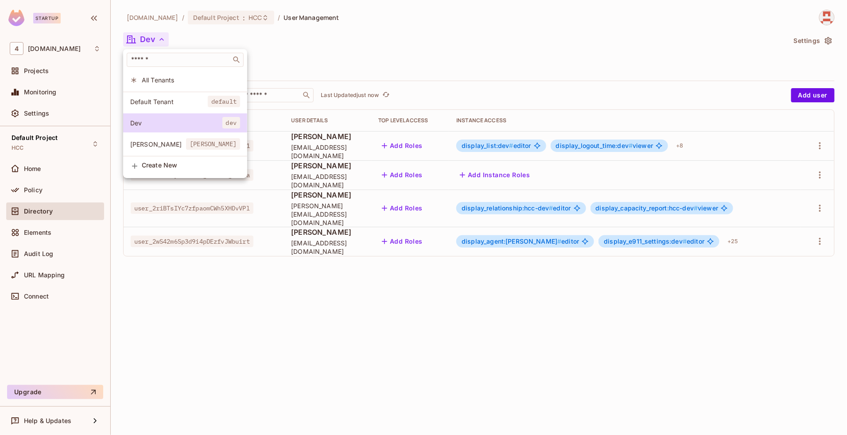
click at [501, 32] on div at bounding box center [423, 217] width 847 height 435
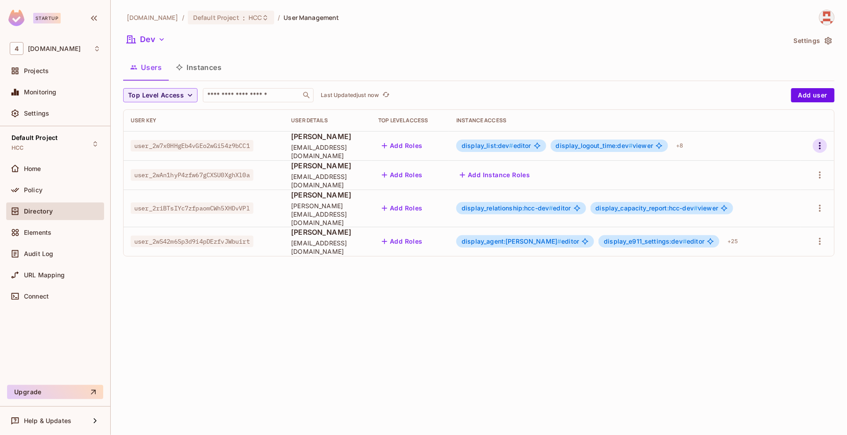
click at [826, 148] on button "button" at bounding box center [820, 146] width 14 height 14
click at [776, 168] on div "Edit" at bounding box center [774, 166] width 12 height 9
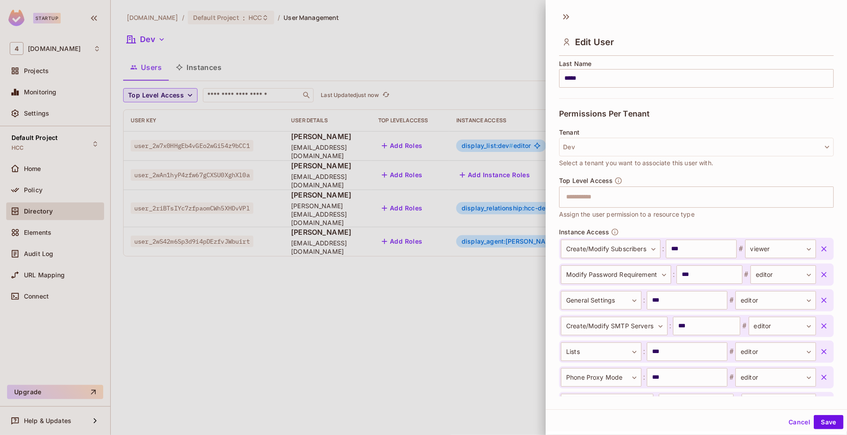
scroll to position [151, 0]
click at [604, 151] on button "Dev" at bounding box center [696, 145] width 275 height 19
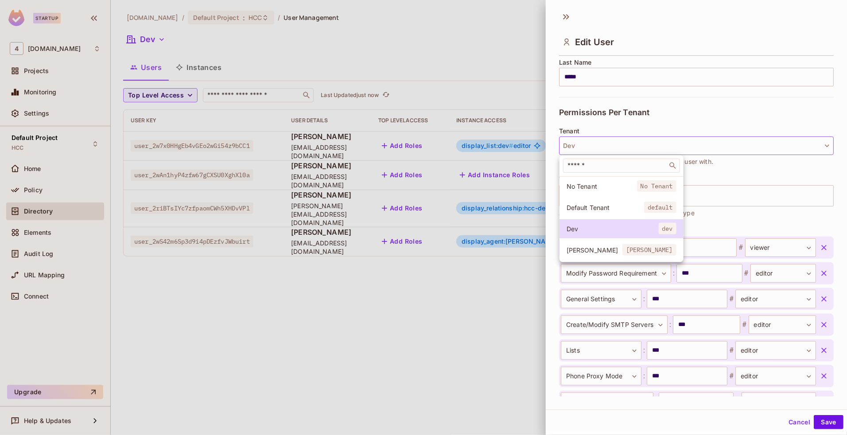
click at [604, 151] on div at bounding box center [423, 217] width 847 height 435
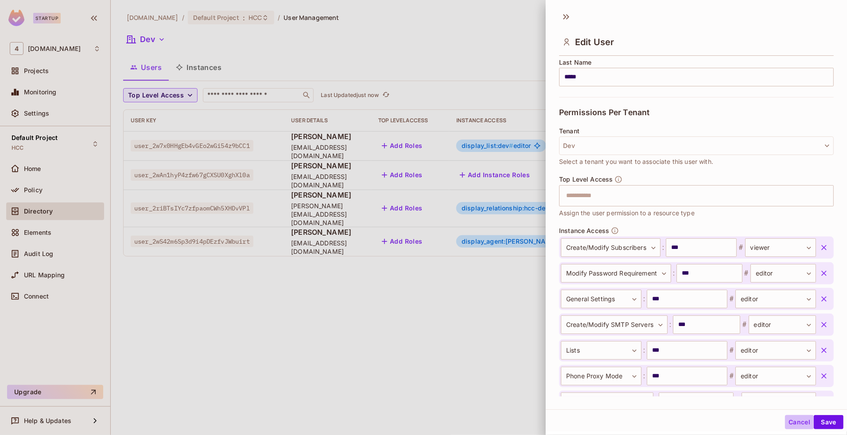
click at [793, 425] on button "Cancel" at bounding box center [799, 422] width 29 height 14
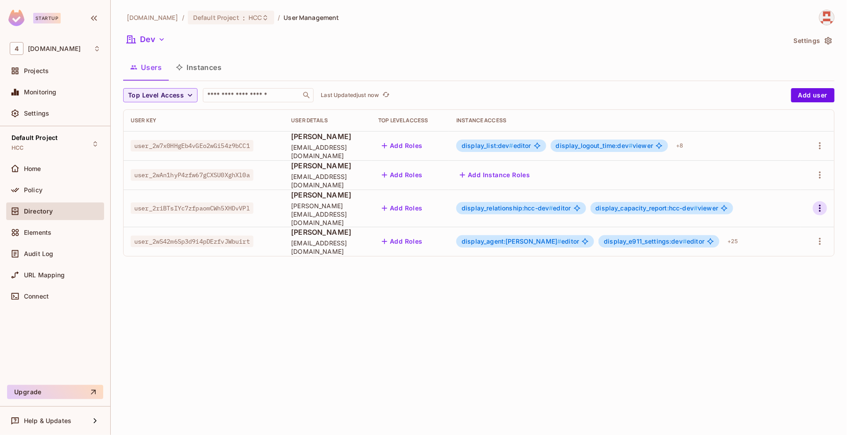
click at [819, 206] on icon "button" at bounding box center [820, 208] width 11 height 11
click at [780, 222] on span "Edit" at bounding box center [773, 225] width 17 height 14
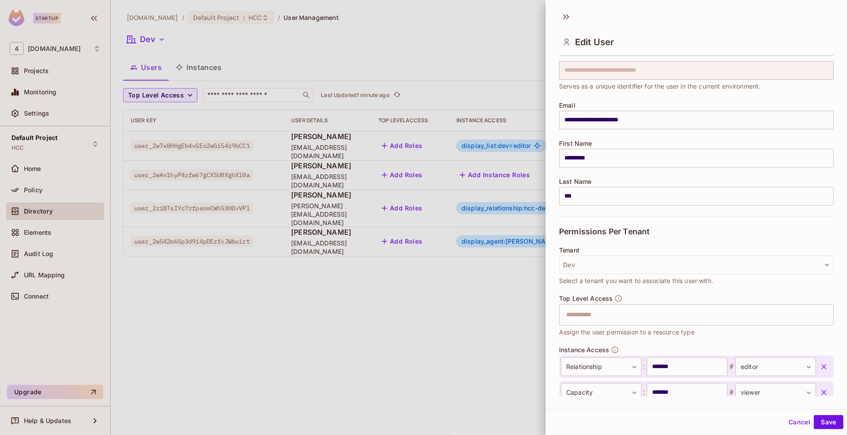
scroll to position [87, 0]
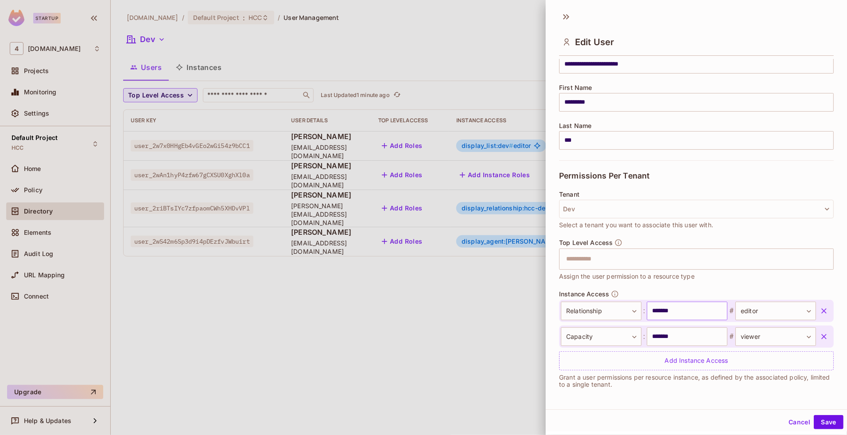
click at [659, 311] on input "*******" at bounding box center [687, 311] width 81 height 19
paste input "text"
type input "***"
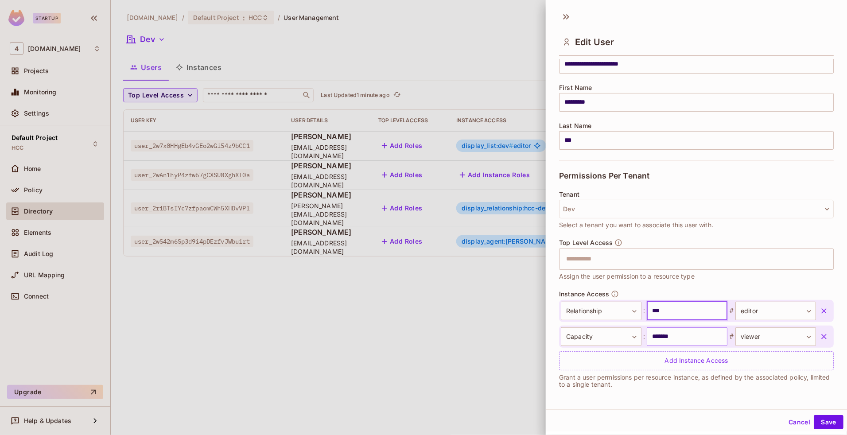
click at [674, 335] on input "*******" at bounding box center [687, 336] width 81 height 19
type input "***"
click at [823, 422] on button "Save" at bounding box center [829, 422] width 30 height 14
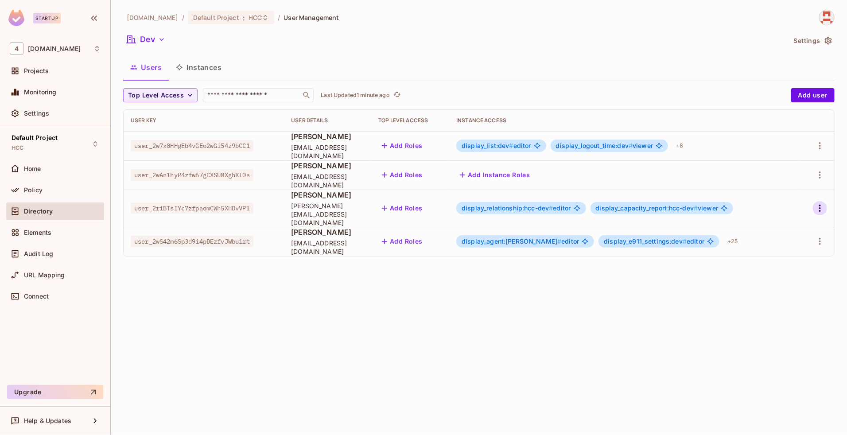
click at [818, 204] on icon "button" at bounding box center [820, 208] width 11 height 11
click at [781, 224] on span "Edit" at bounding box center [773, 225] width 17 height 14
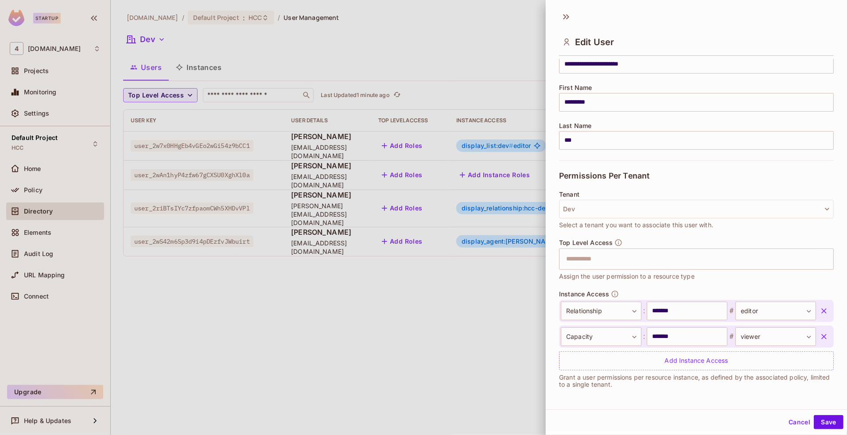
click at [822, 309] on icon "button" at bounding box center [824, 310] width 5 height 5
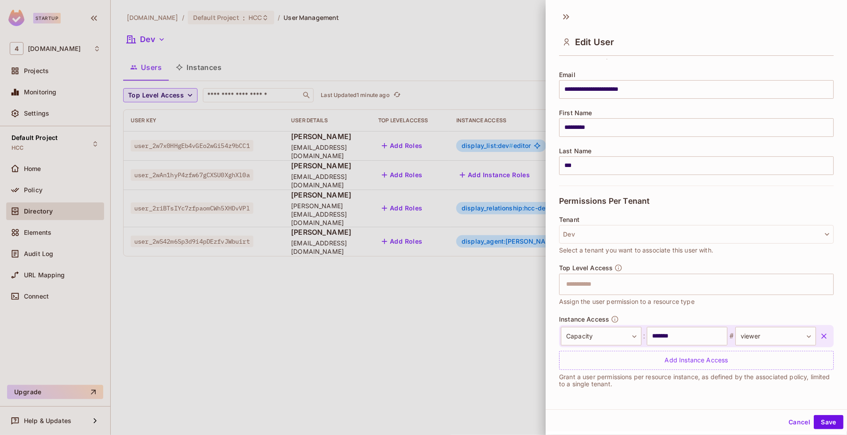
scroll to position [62, 0]
click at [820, 334] on icon "button" at bounding box center [824, 336] width 9 height 9
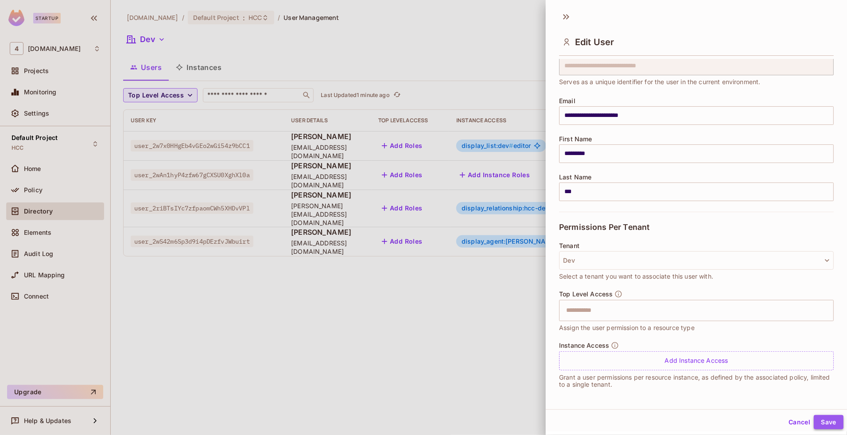
click at [824, 424] on button "Save" at bounding box center [829, 422] width 30 height 14
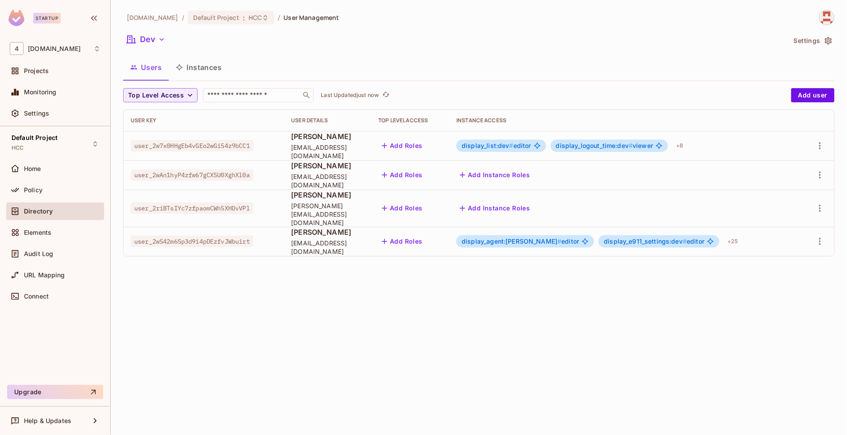
click at [534, 207] on button "Add Instance Roles" at bounding box center [494, 208] width 77 height 14
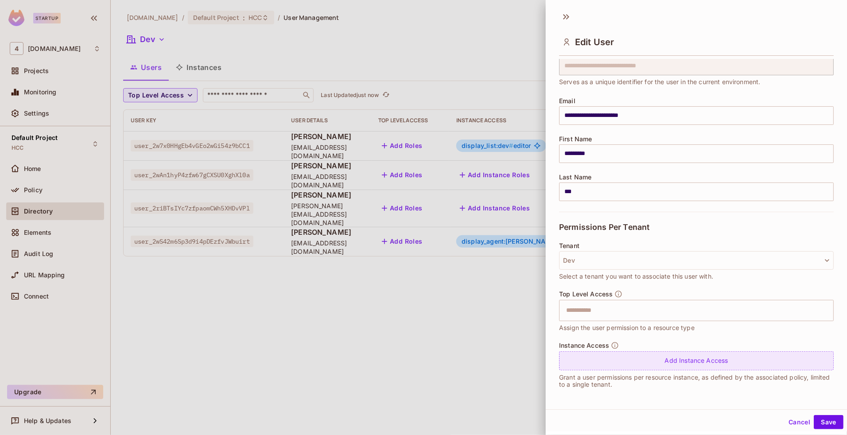
click at [642, 357] on div "Add Instance Access" at bounding box center [696, 360] width 275 height 19
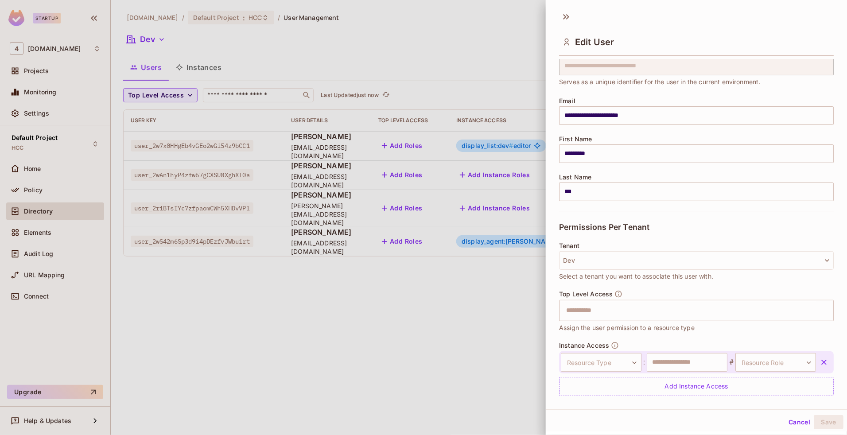
click at [792, 430] on div "Cancel Save" at bounding box center [696, 422] width 301 height 21
click at [790, 424] on button "Cancel" at bounding box center [799, 422] width 29 height 14
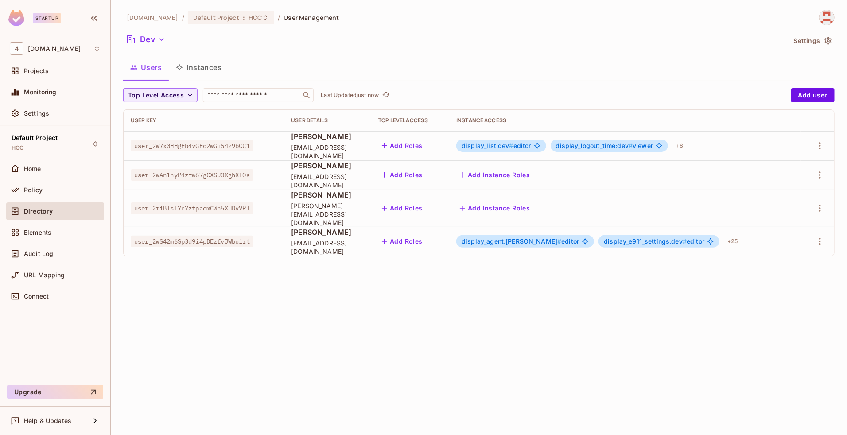
click at [200, 68] on button "Instances" at bounding box center [199, 67] width 60 height 22
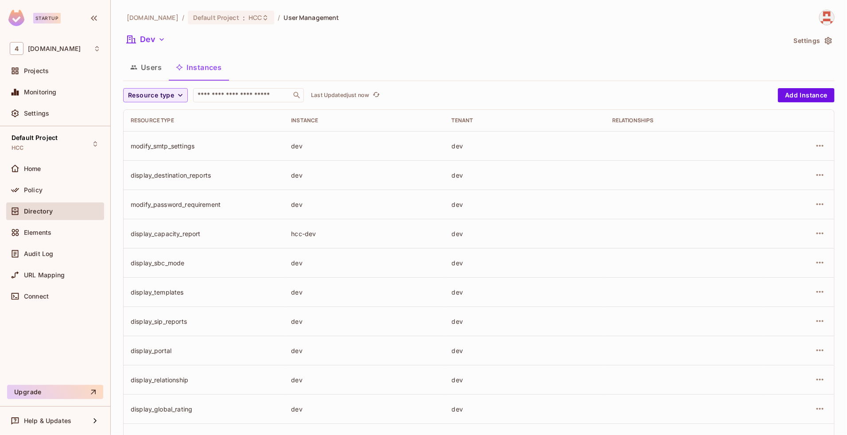
click at [149, 71] on button "Users" at bounding box center [146, 67] width 46 height 22
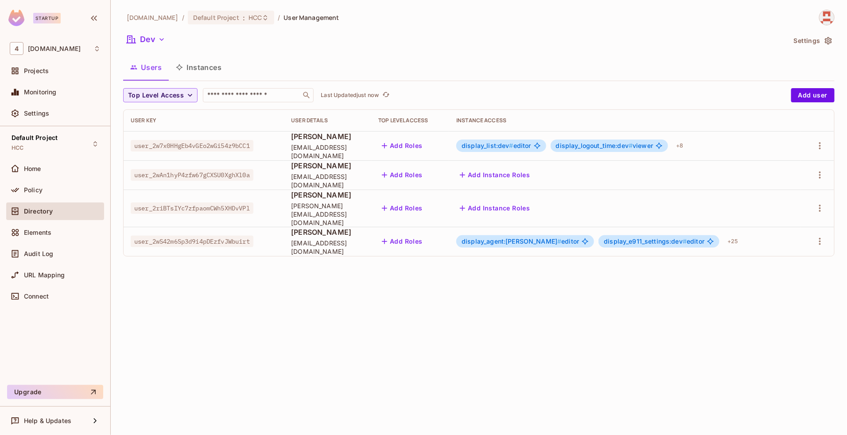
click at [194, 67] on button "Instances" at bounding box center [199, 67] width 60 height 22
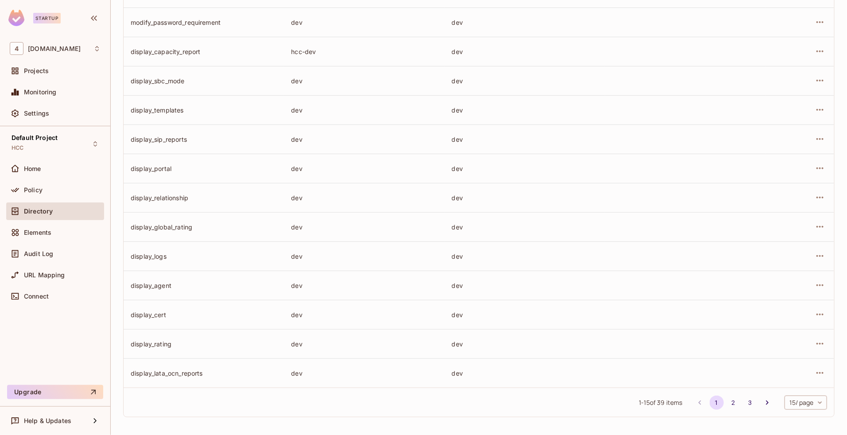
scroll to position [184, 0]
click at [727, 404] on button "2" at bounding box center [734, 401] width 14 height 14
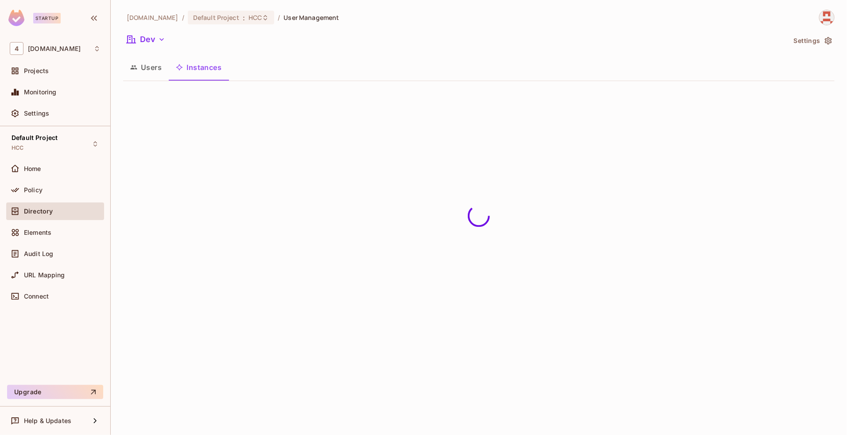
scroll to position [0, 0]
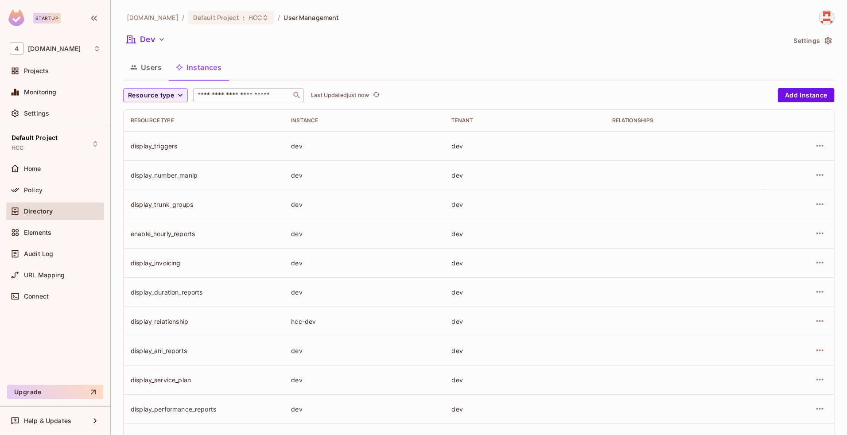
click at [241, 96] on input "text" at bounding box center [242, 95] width 93 height 9
type input "***"
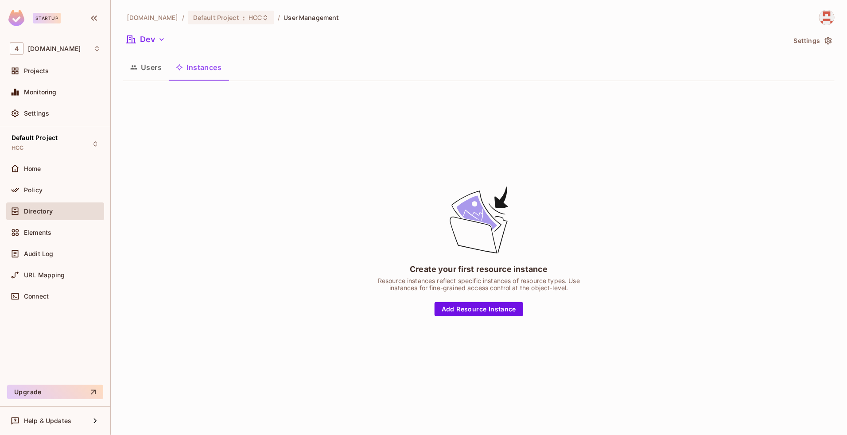
click at [152, 63] on button "Users" at bounding box center [146, 67] width 46 height 22
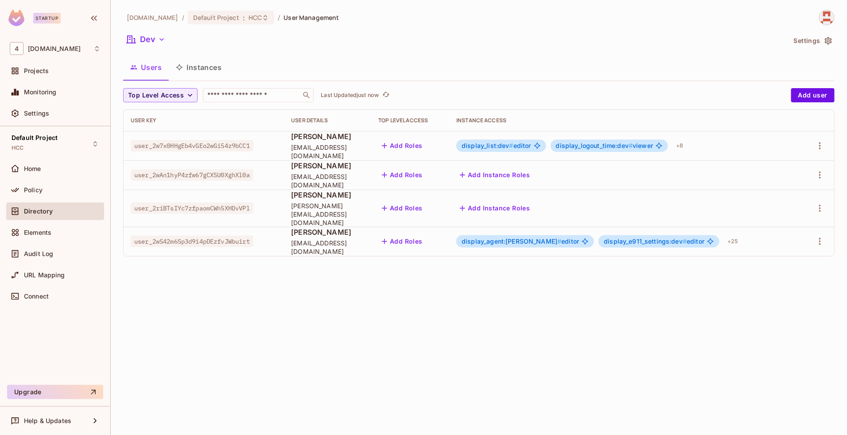
click at [195, 74] on button "Instances" at bounding box center [199, 67] width 60 height 22
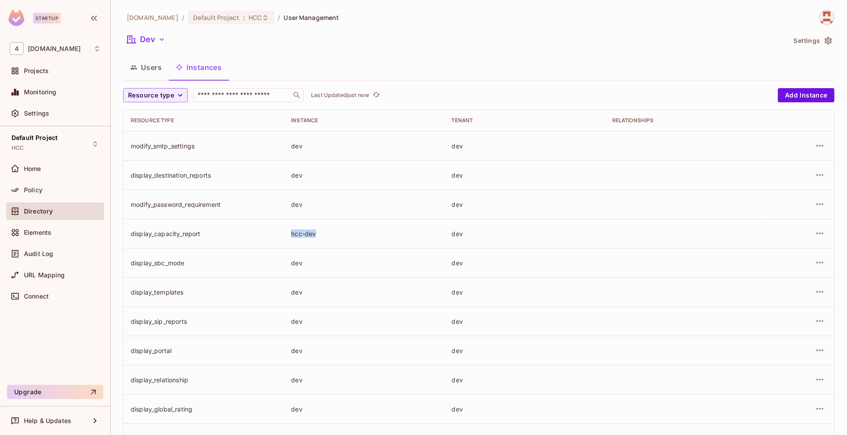
drag, startPoint x: 289, startPoint y: 230, endPoint x: 318, endPoint y: 233, distance: 29.4
click at [318, 233] on div "hcc-dev" at bounding box center [364, 234] width 146 height 8
copy div "hcc-dev"
click at [817, 234] on icon "button" at bounding box center [820, 234] width 7 height 2
click at [770, 291] on div "Delete Resource Instance" at bounding box center [763, 293] width 77 height 9
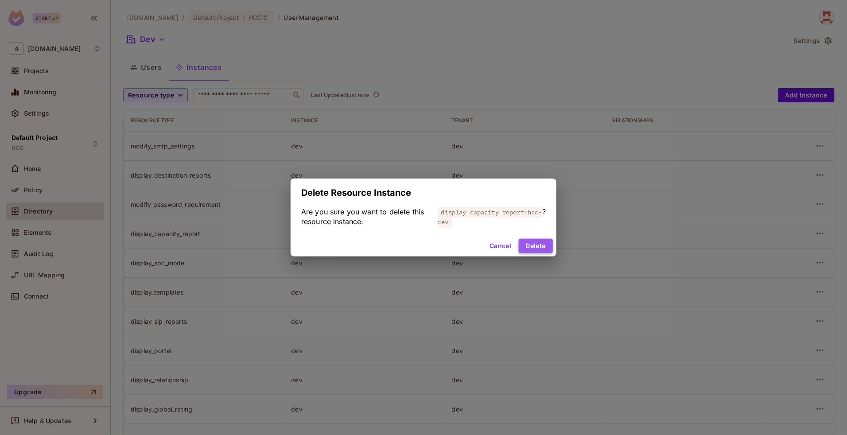
click at [536, 246] on button "Delete" at bounding box center [536, 246] width 34 height 14
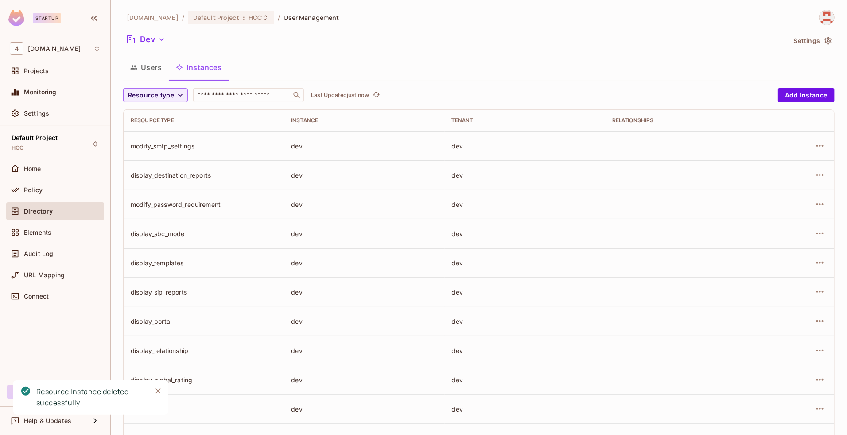
scroll to position [184, 0]
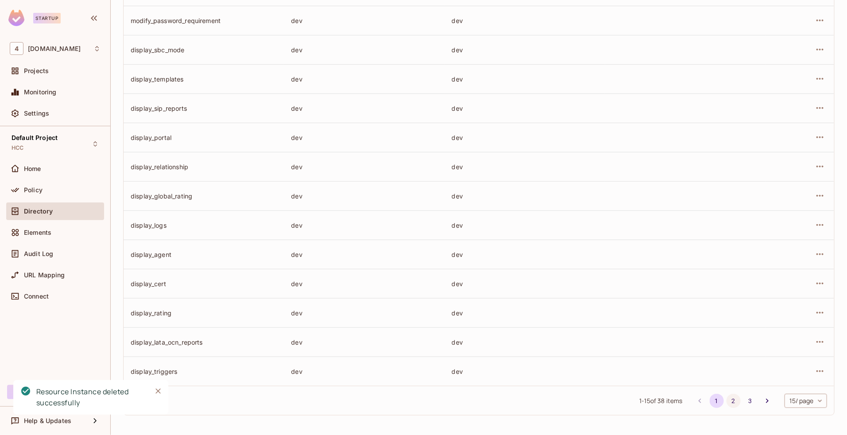
click at [727, 400] on button "2" at bounding box center [734, 401] width 14 height 14
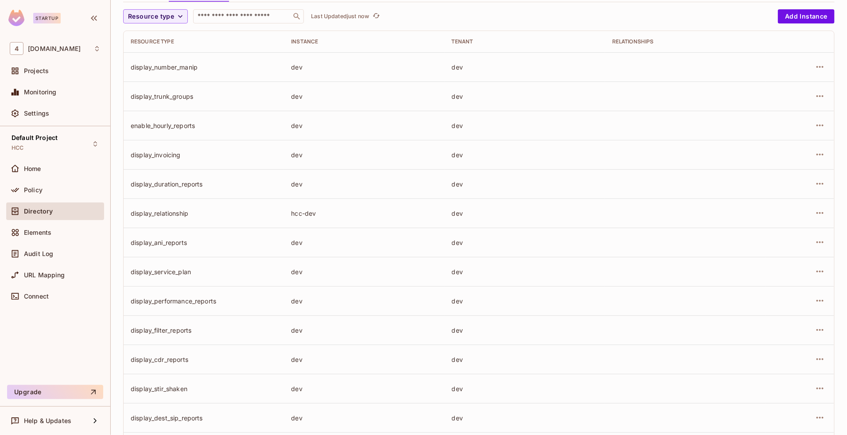
scroll to position [74, 0]
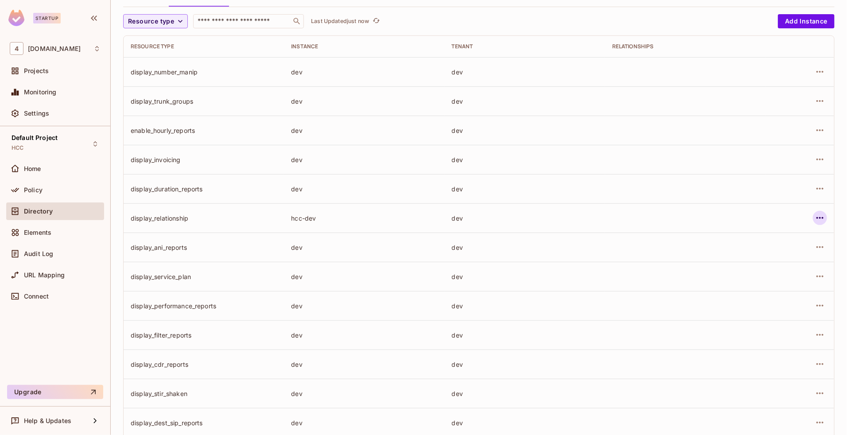
click at [817, 215] on icon "button" at bounding box center [820, 218] width 11 height 11
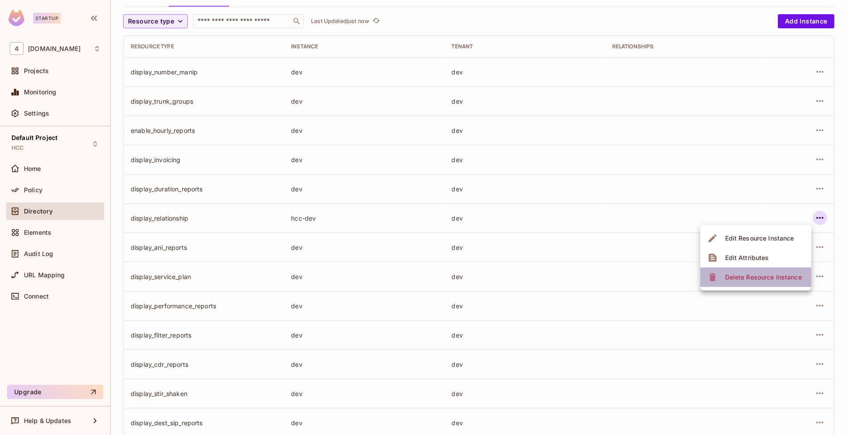
click at [754, 273] on div "Delete Resource Instance" at bounding box center [763, 277] width 77 height 9
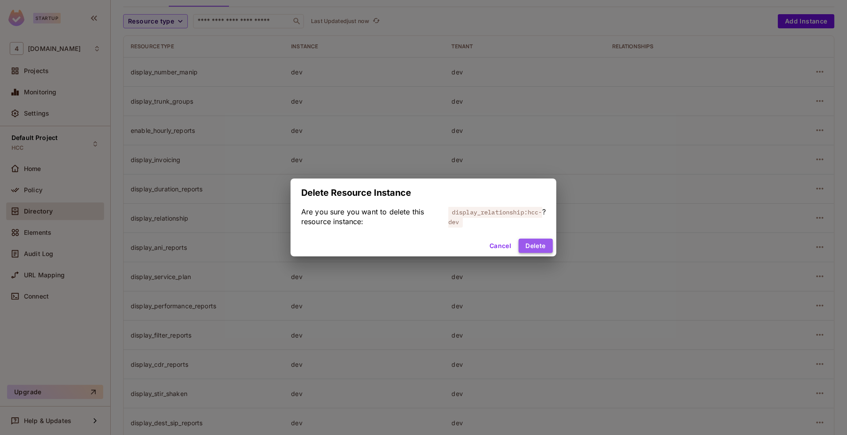
click at [546, 242] on button "Delete" at bounding box center [536, 246] width 34 height 14
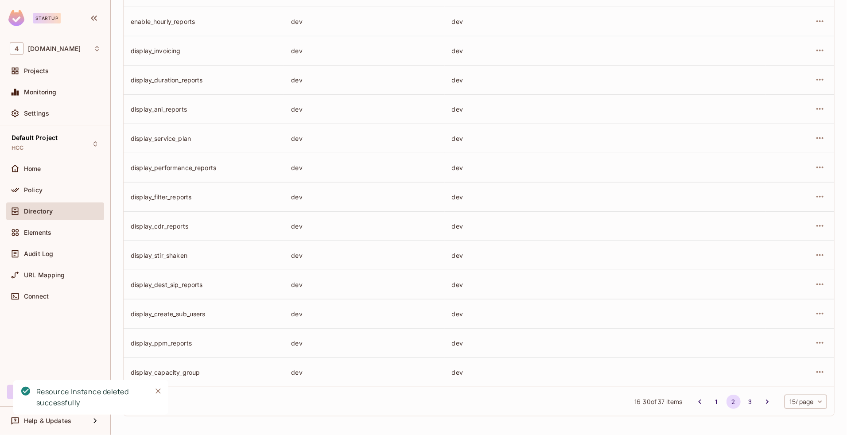
scroll to position [184, 0]
click at [744, 399] on button "3" at bounding box center [751, 401] width 14 height 14
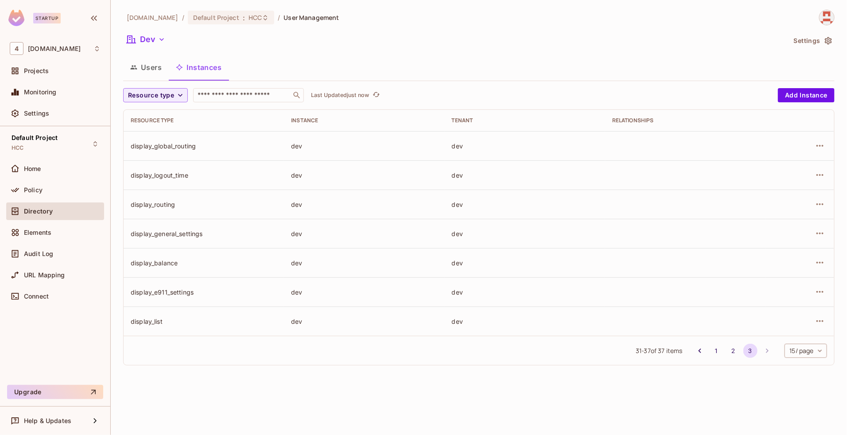
click at [149, 73] on button "Users" at bounding box center [146, 67] width 46 height 22
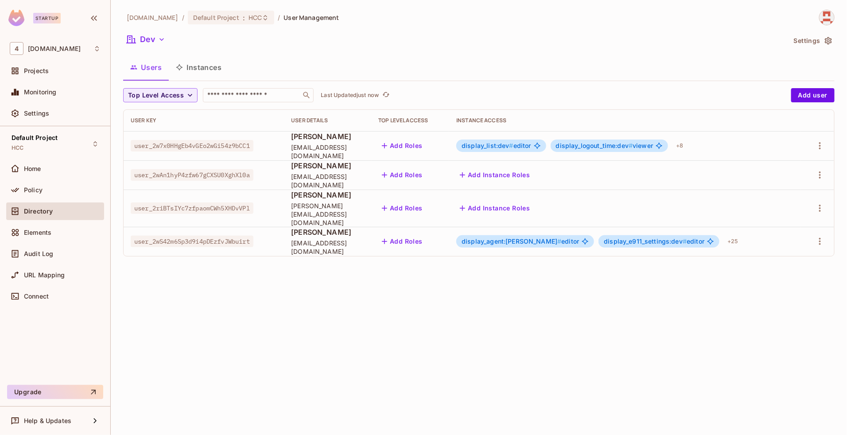
click at [514, 147] on span "display_list:dev #" at bounding box center [488, 146] width 52 height 8
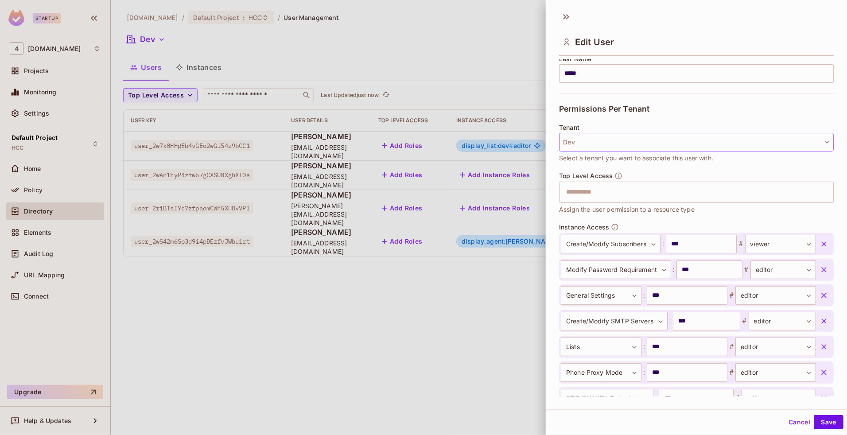
scroll to position [293, 0]
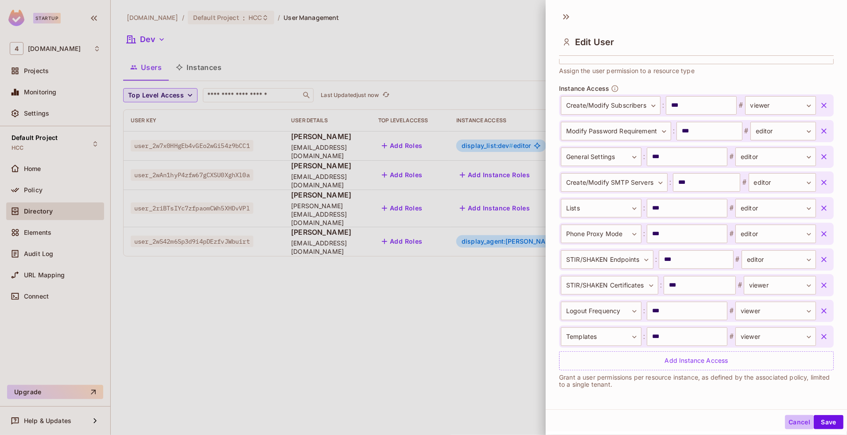
click at [788, 420] on button "Cancel" at bounding box center [799, 422] width 29 height 14
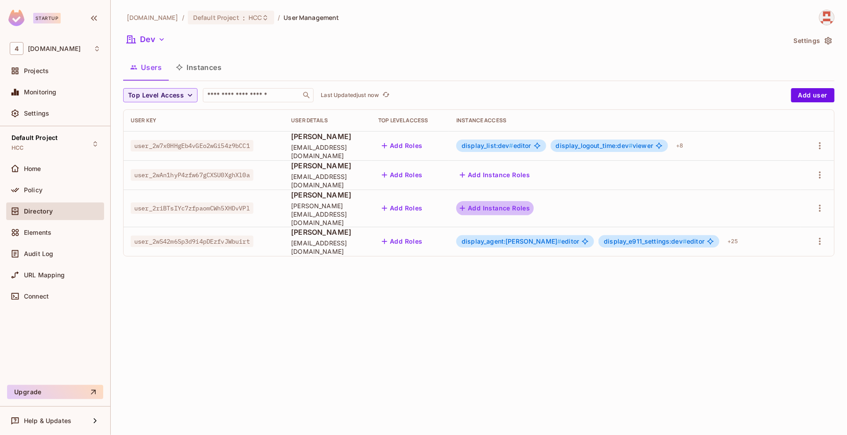
click at [534, 203] on button "Add Instance Roles" at bounding box center [494, 208] width 77 height 14
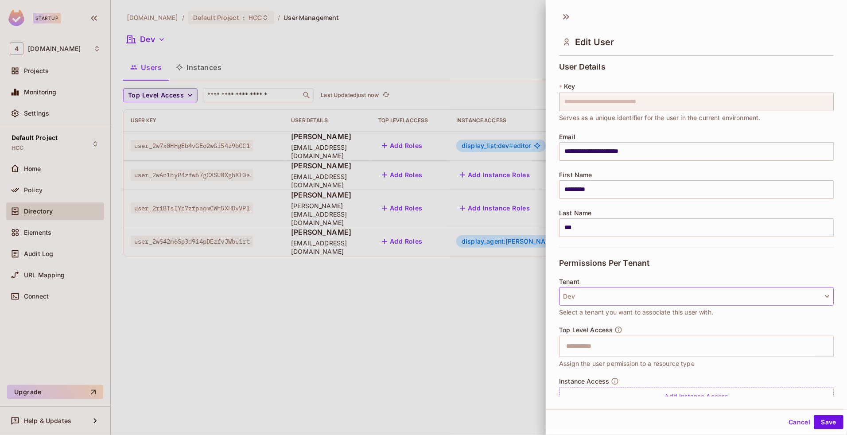
scroll to position [36, 0]
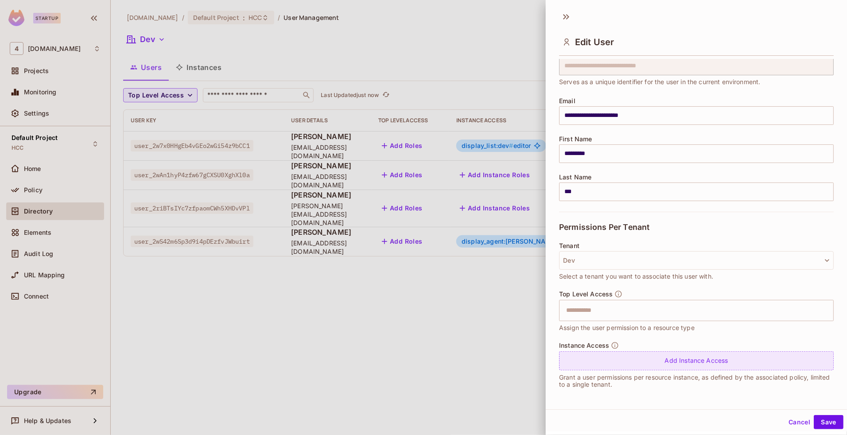
click at [598, 356] on div "Add Instance Access" at bounding box center [696, 360] width 275 height 19
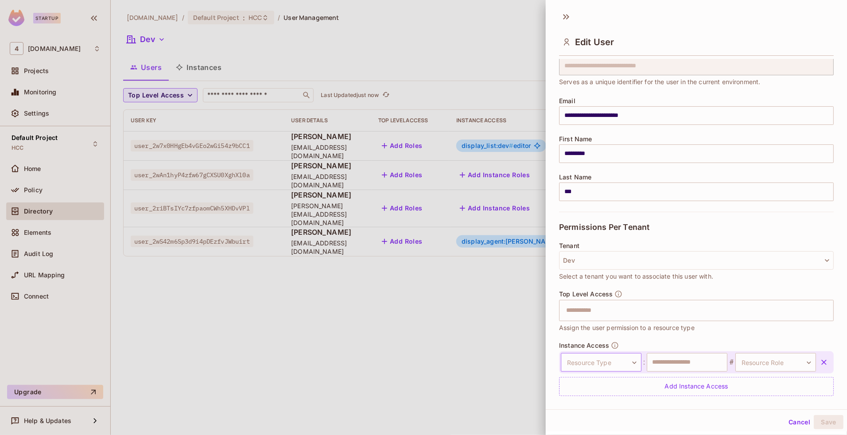
click at [599, 360] on body "**********" at bounding box center [423, 217] width 847 height 435
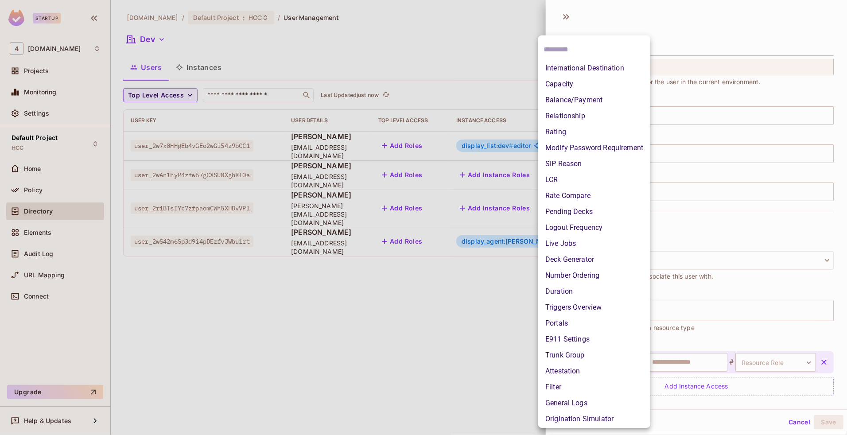
click at [565, 115] on li "Relationship" at bounding box center [594, 116] width 112 height 16
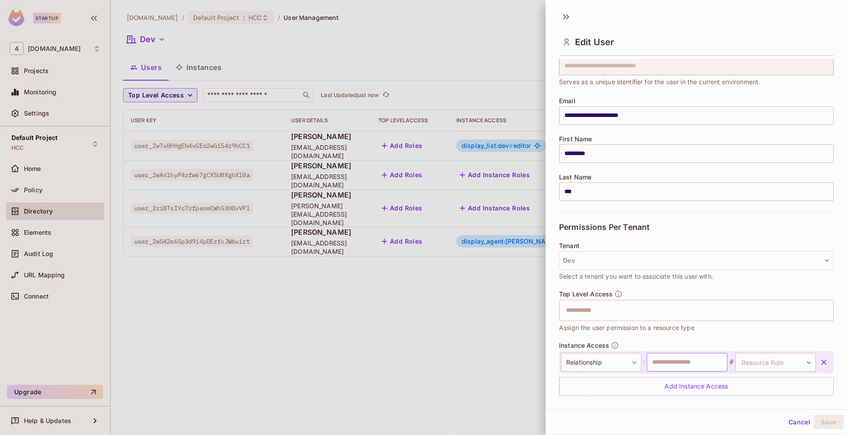
click at [657, 357] on input "text" at bounding box center [687, 362] width 81 height 19
type input "***"
click at [749, 366] on body "**********" at bounding box center [423, 217] width 847 height 435
click at [756, 421] on li "editor" at bounding box center [756, 417] width 82 height 16
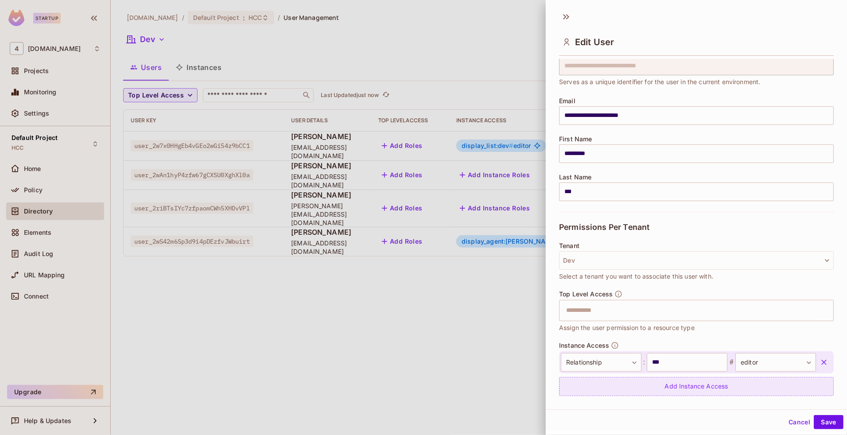
click at [673, 391] on div "Add Instance Access" at bounding box center [696, 386] width 275 height 19
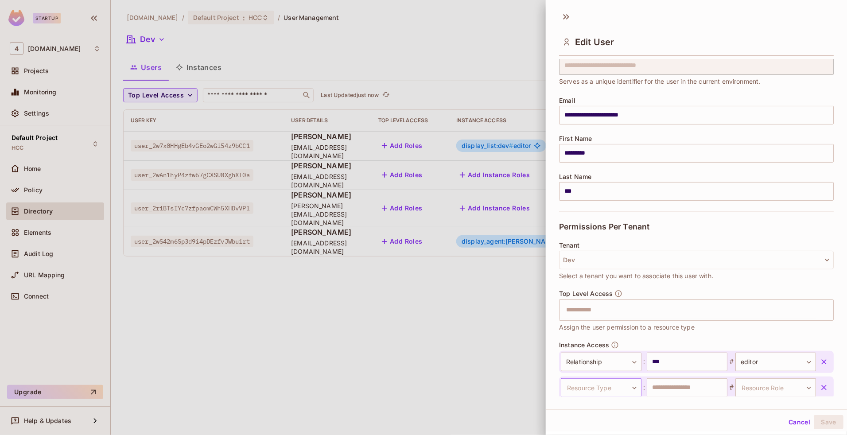
click at [609, 386] on body "**********" at bounding box center [423, 217] width 847 height 435
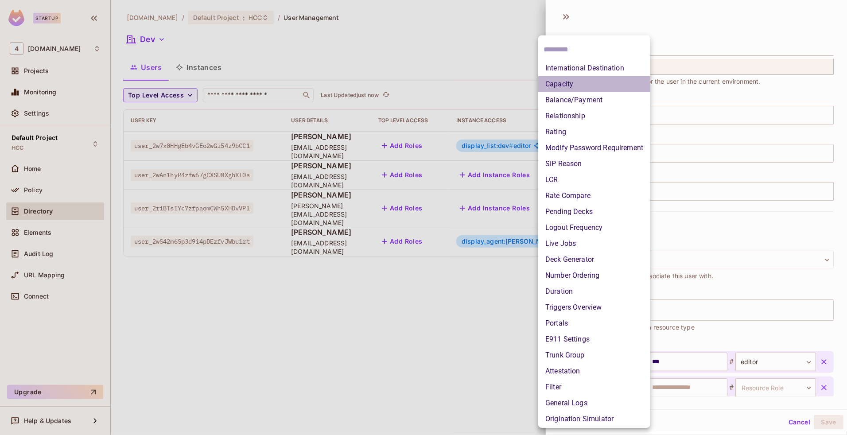
click at [556, 89] on li "Capacity" at bounding box center [594, 84] width 112 height 16
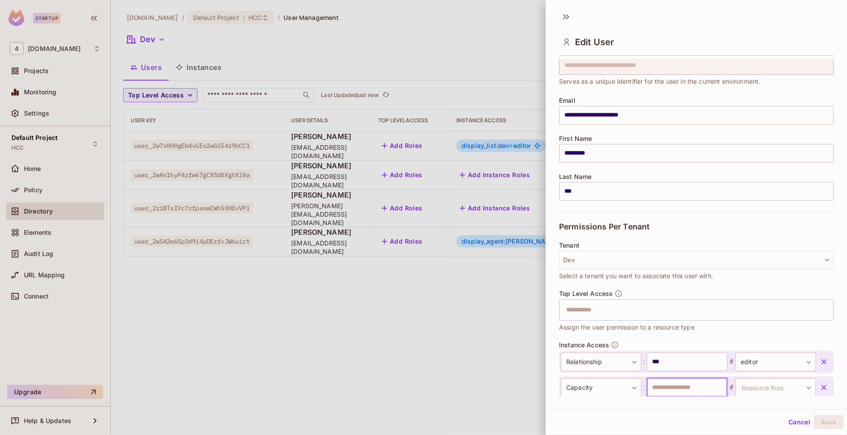
click at [663, 383] on input "text" at bounding box center [687, 387] width 81 height 19
type input "***"
click at [769, 391] on body "**********" at bounding box center [423, 217] width 847 height 435
click at [730, 402] on li "editor" at bounding box center [756, 401] width 82 height 16
click at [828, 417] on button "Save" at bounding box center [829, 422] width 30 height 14
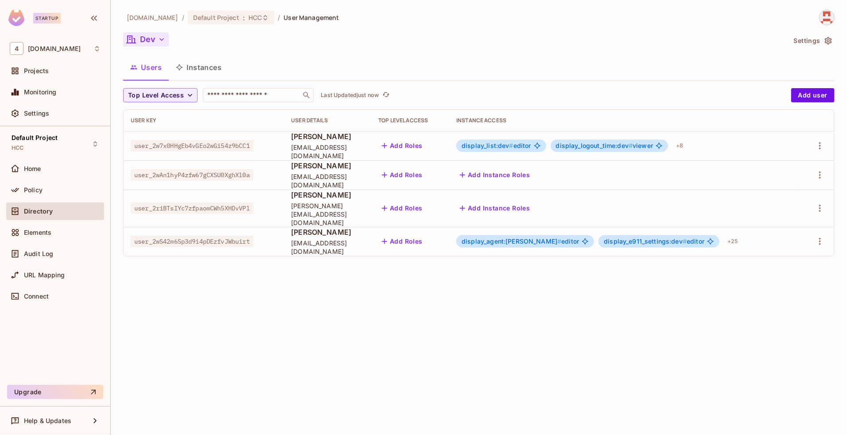
click at [150, 41] on button "Dev" at bounding box center [146, 39] width 46 height 14
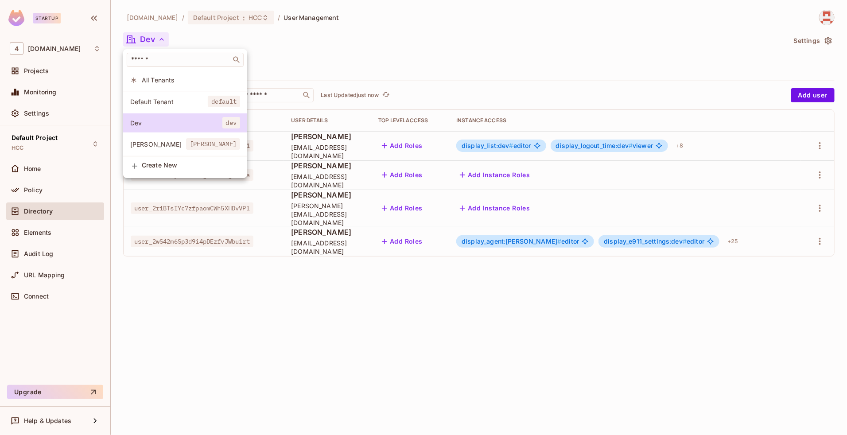
click at [179, 146] on span "[PERSON_NAME]" at bounding box center [158, 144] width 56 height 8
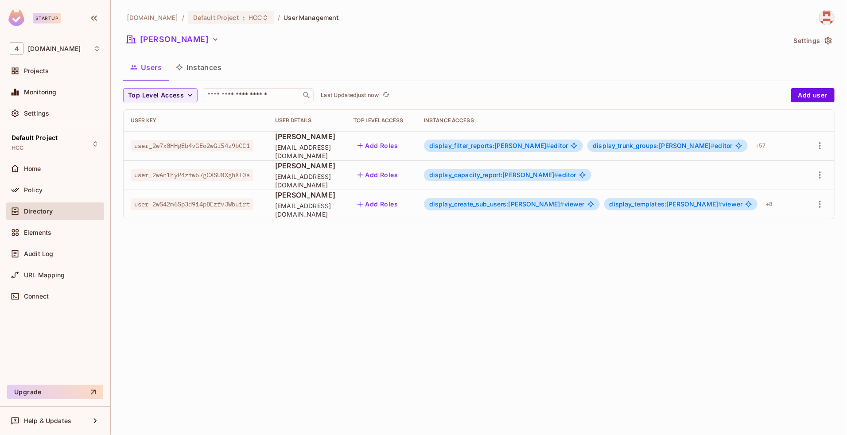
click at [210, 68] on button "Instances" at bounding box center [199, 67] width 60 height 22
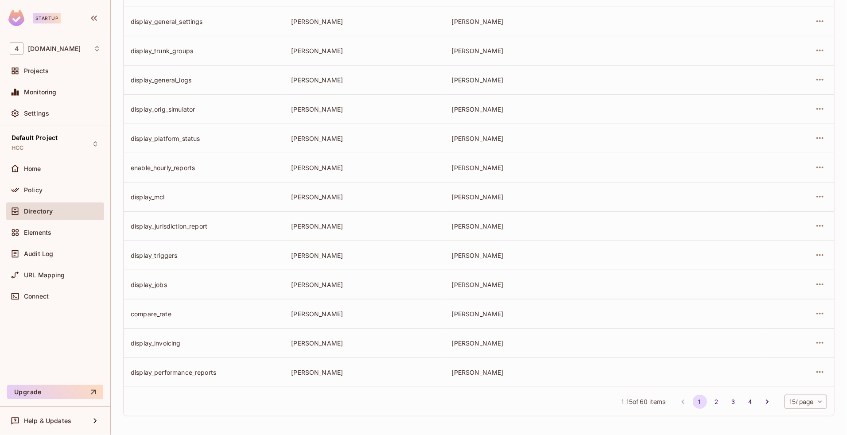
scroll to position [184, 0]
click at [710, 400] on button "2" at bounding box center [717, 401] width 14 height 14
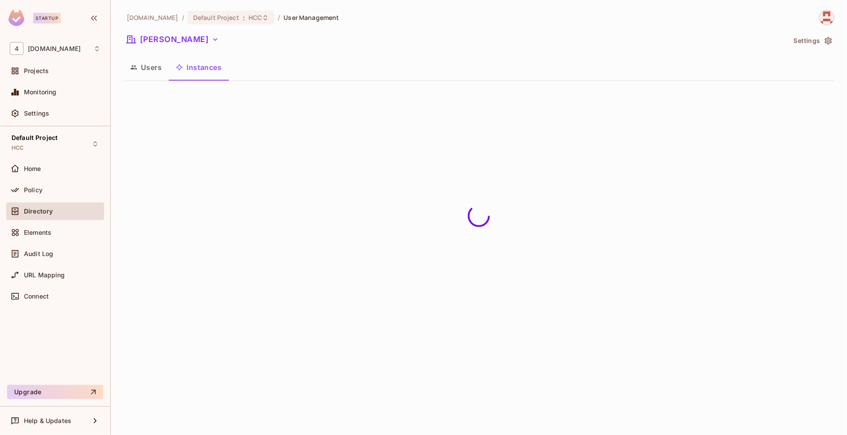
scroll to position [0, 0]
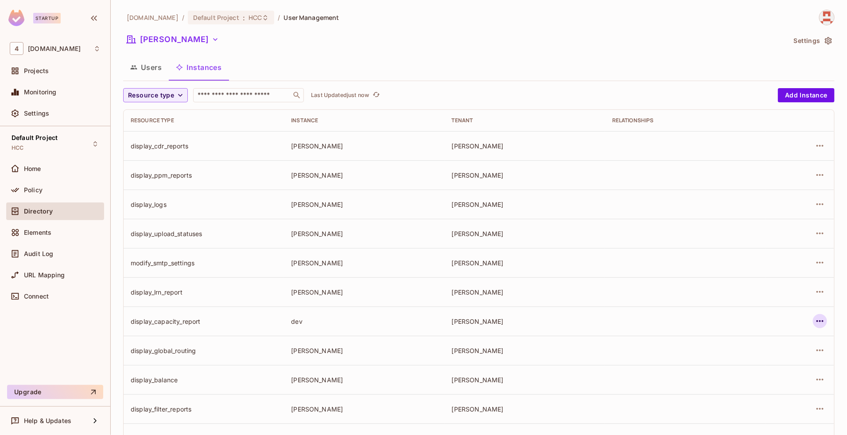
click at [815, 318] on icon "button" at bounding box center [820, 321] width 11 height 11
click at [749, 382] on div "Delete Resource Instance" at bounding box center [763, 381] width 77 height 9
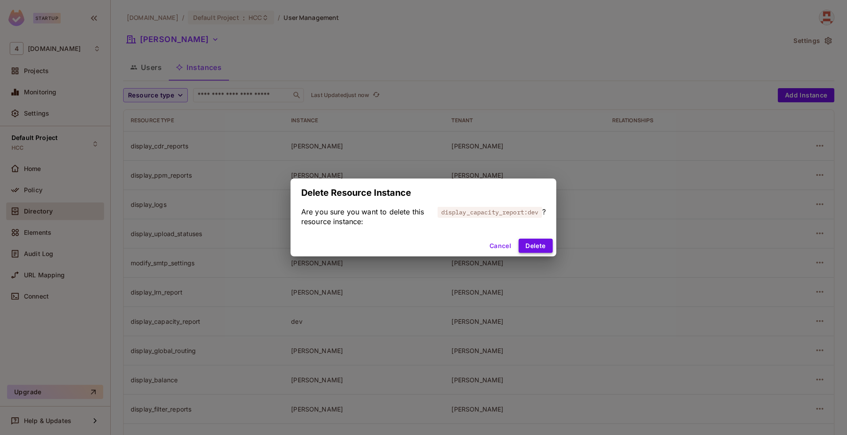
click at [528, 245] on button "Delete" at bounding box center [536, 246] width 34 height 14
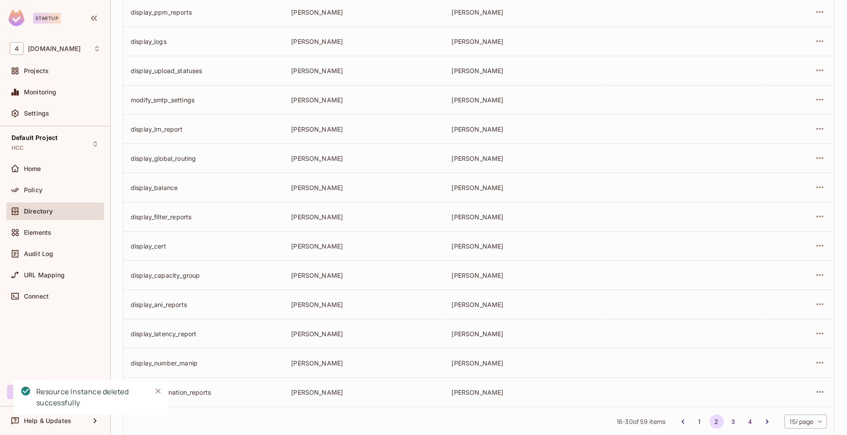
scroll to position [184, 0]
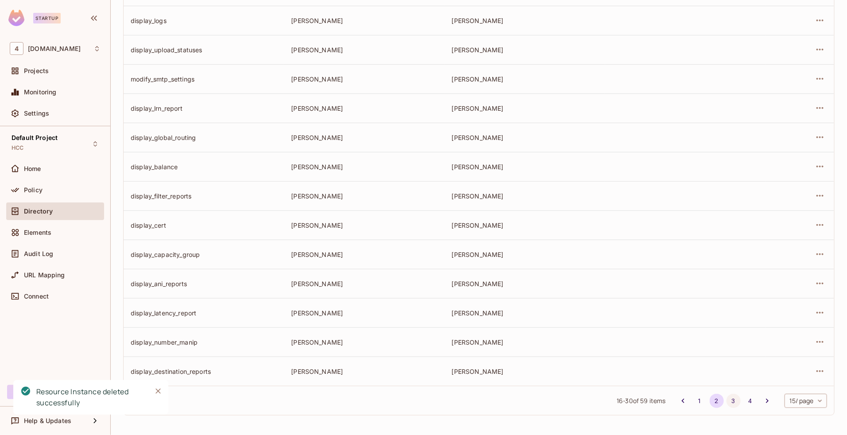
click at [727, 401] on button "3" at bounding box center [734, 401] width 14 height 14
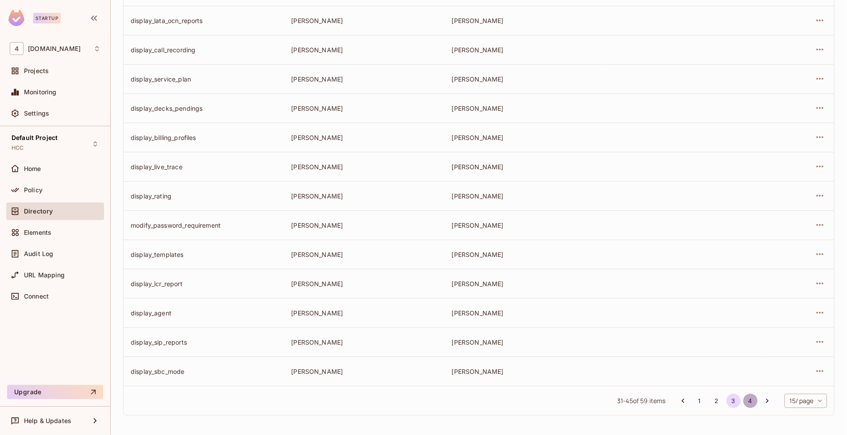
click at [744, 396] on button "4" at bounding box center [751, 401] width 14 height 14
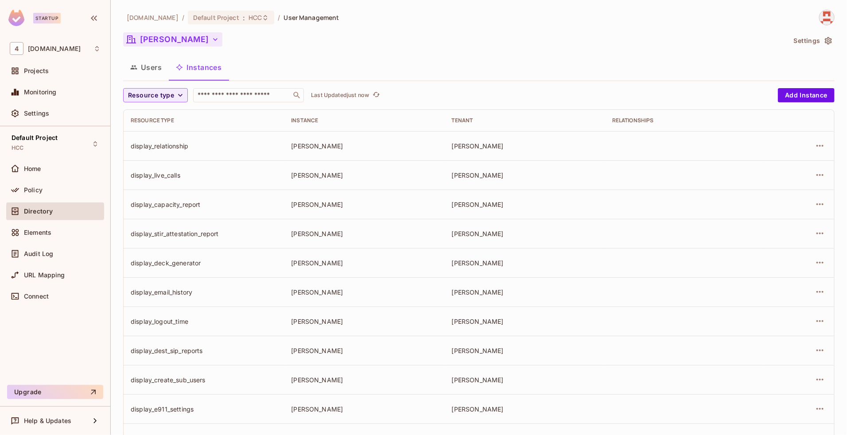
click at [155, 43] on button "[PERSON_NAME]" at bounding box center [172, 39] width 99 height 14
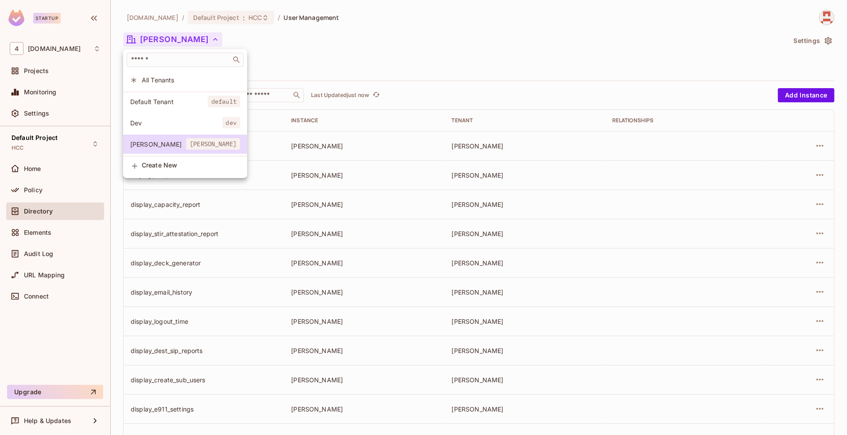
click at [179, 116] on li "[PERSON_NAME]" at bounding box center [185, 122] width 124 height 19
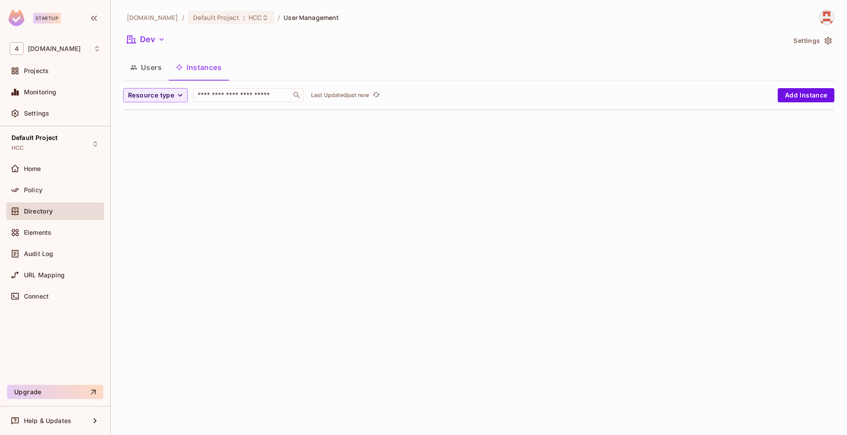
click at [139, 67] on button "Users" at bounding box center [146, 67] width 46 height 22
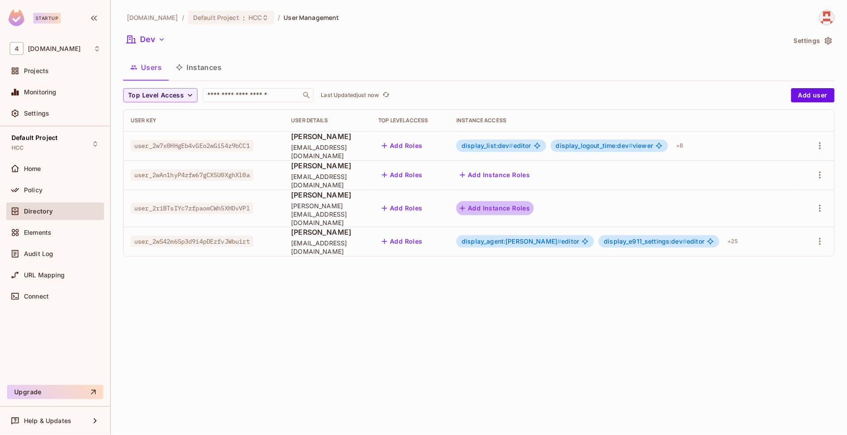
click at [534, 203] on button "Add Instance Roles" at bounding box center [494, 208] width 77 height 14
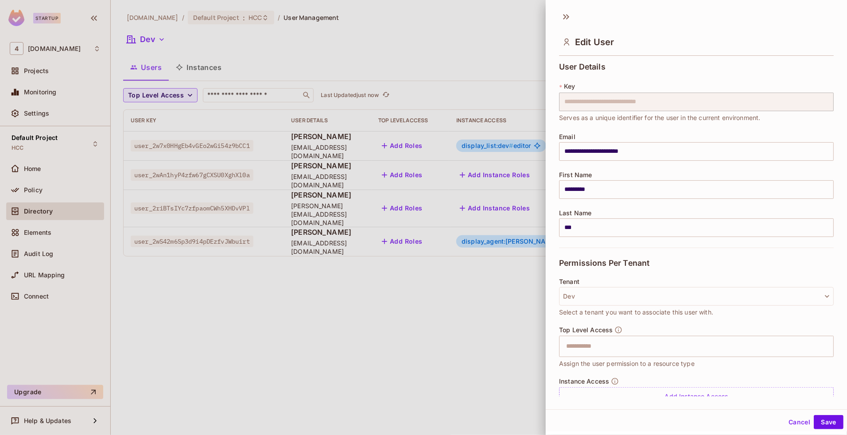
scroll to position [36, 0]
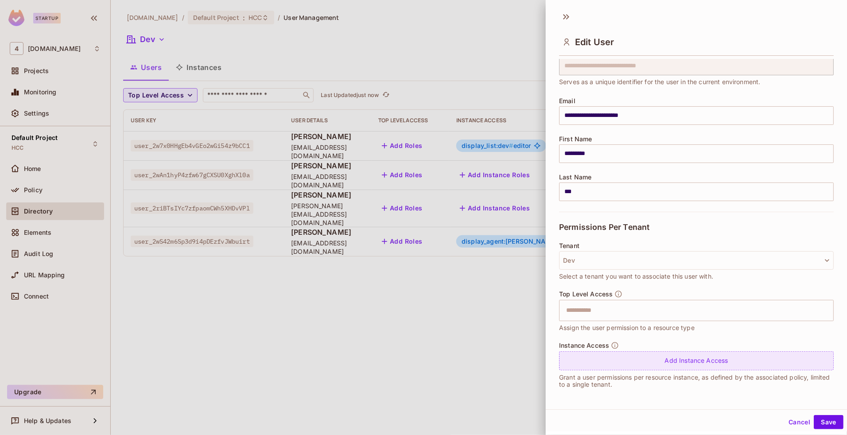
click at [611, 354] on div "Add Instance Access" at bounding box center [696, 360] width 275 height 19
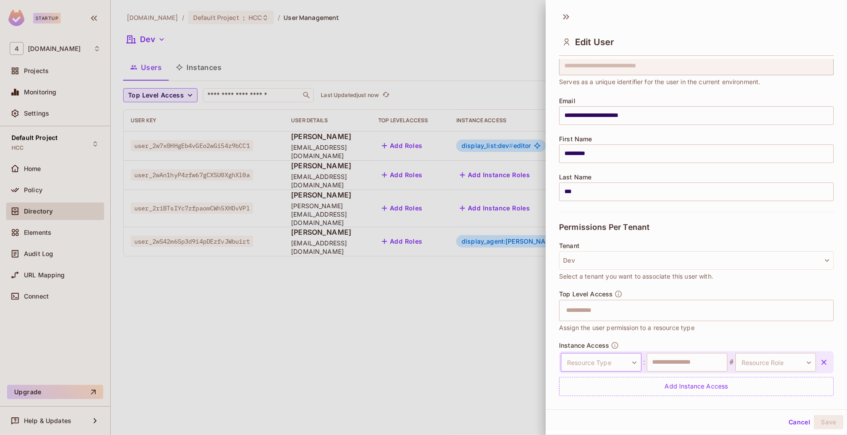
click at [612, 361] on body "**********" at bounding box center [423, 217] width 847 height 435
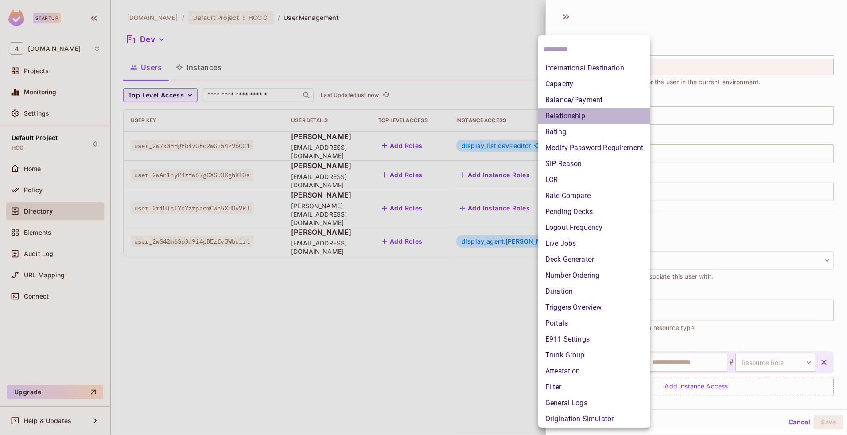
click at [573, 117] on li "Relationship" at bounding box center [594, 116] width 112 height 16
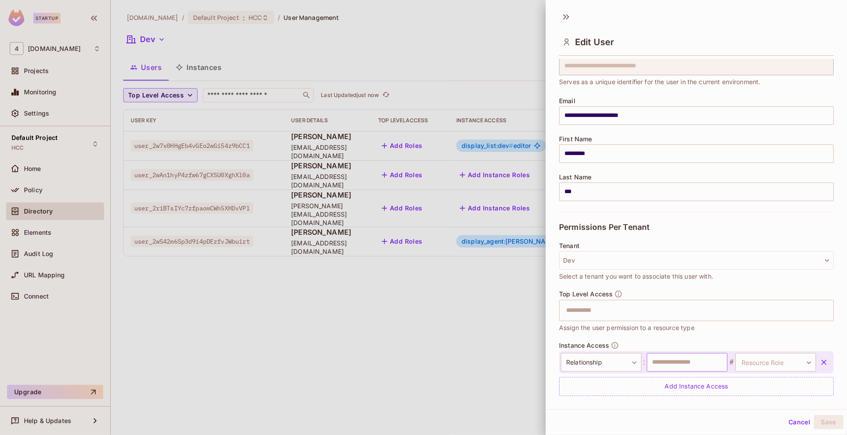
click at [674, 365] on input "text" at bounding box center [687, 362] width 81 height 19
type input "***"
click at [770, 364] on body "**********" at bounding box center [423, 217] width 847 height 435
click at [744, 411] on li "editor" at bounding box center [756, 417] width 82 height 16
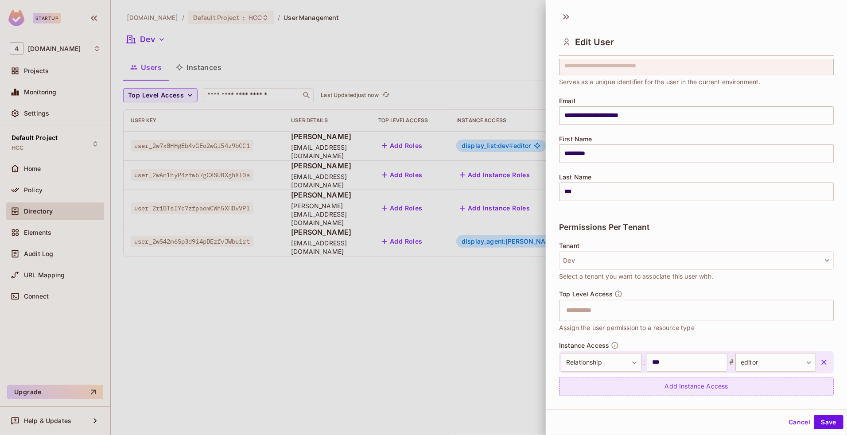
click at [761, 395] on div "Add Instance Access" at bounding box center [696, 386] width 275 height 19
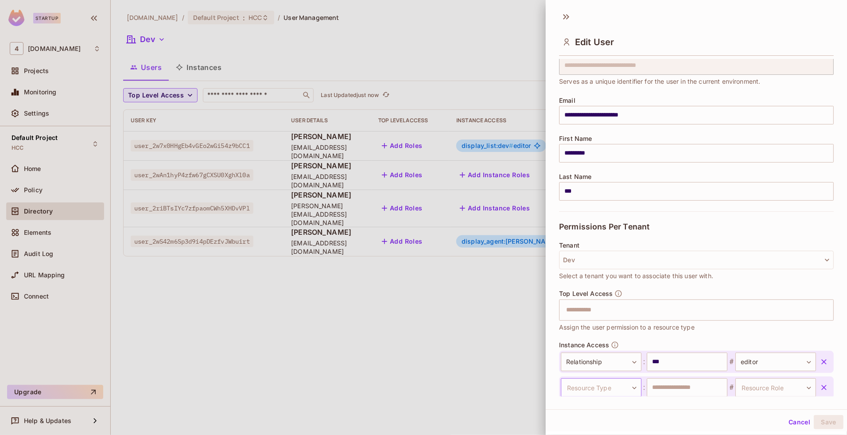
click at [604, 388] on body "**********" at bounding box center [423, 217] width 847 height 435
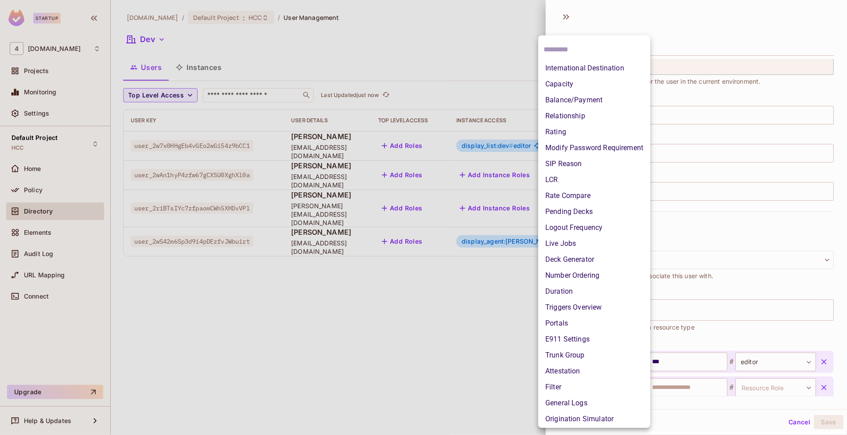
click at [563, 178] on li "LCR" at bounding box center [594, 180] width 112 height 16
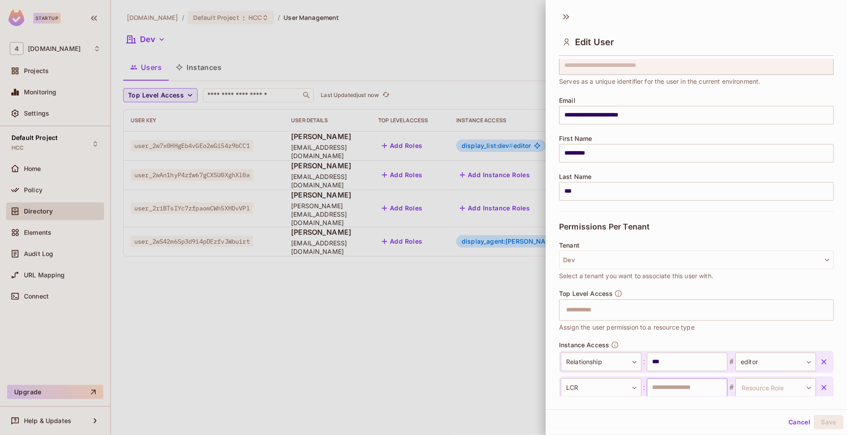
click at [670, 386] on input "text" at bounding box center [687, 387] width 81 height 19
type input "***"
click at [772, 386] on body "**********" at bounding box center [423, 217] width 847 height 435
click at [735, 397] on li "editor" at bounding box center [756, 401] width 82 height 16
click at [814, 421] on button "Save" at bounding box center [829, 422] width 30 height 14
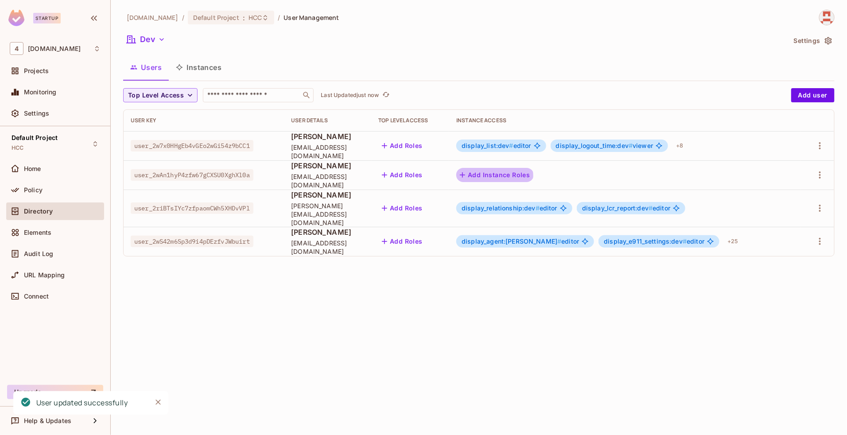
click at [526, 176] on button "Add Instance Roles" at bounding box center [494, 175] width 77 height 14
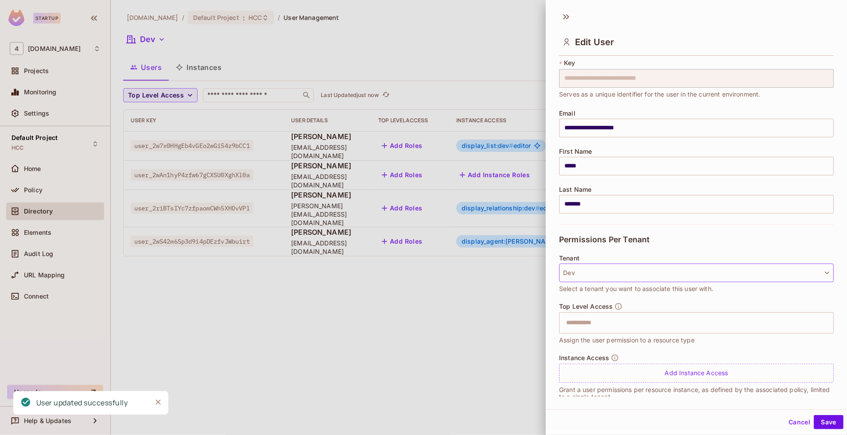
scroll to position [36, 0]
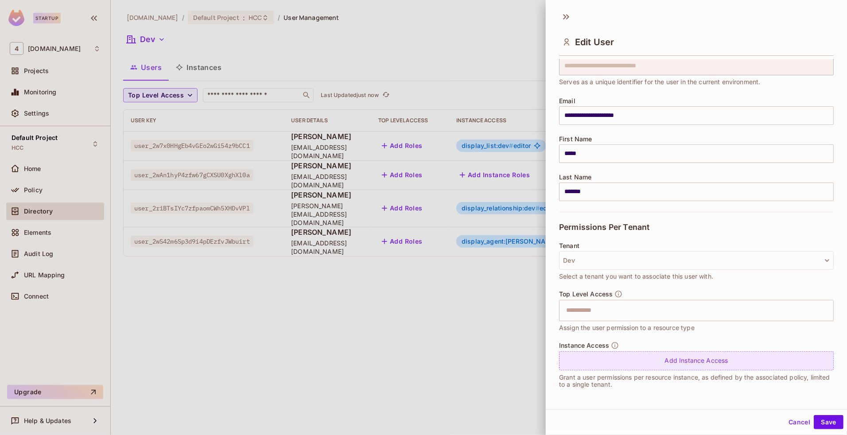
click at [597, 355] on div "Add Instance Access" at bounding box center [696, 360] width 275 height 19
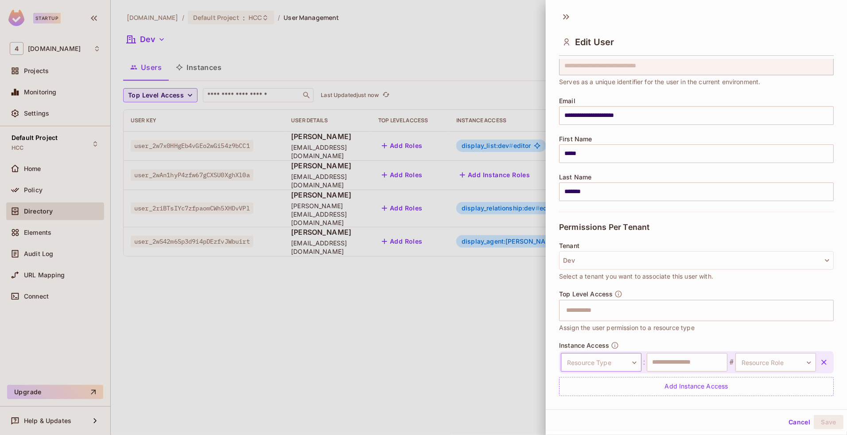
click at [596, 358] on body "**********" at bounding box center [423, 217] width 847 height 435
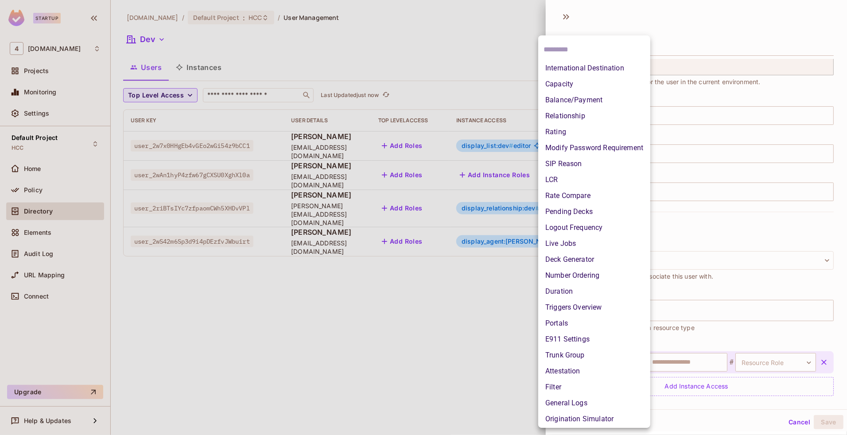
click at [573, 288] on li "Duration" at bounding box center [594, 292] width 112 height 16
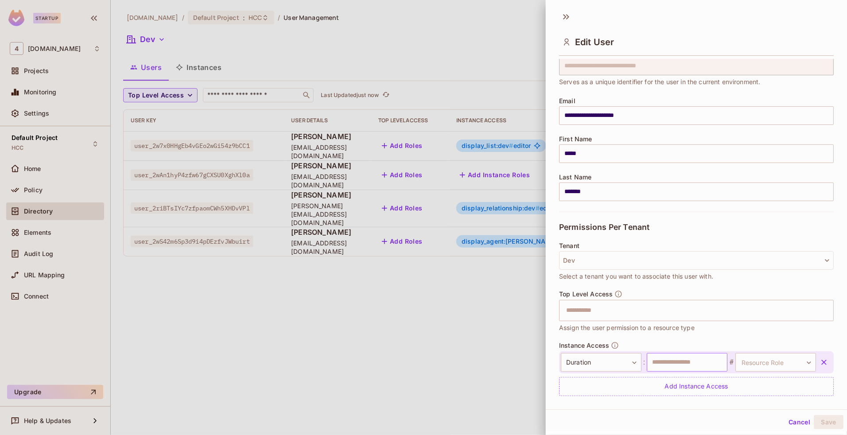
click at [659, 363] on input "text" at bounding box center [687, 362] width 81 height 19
type input "***"
click at [737, 360] on body "**********" at bounding box center [423, 217] width 847 height 435
click at [744, 403] on li "editor" at bounding box center [756, 401] width 82 height 16
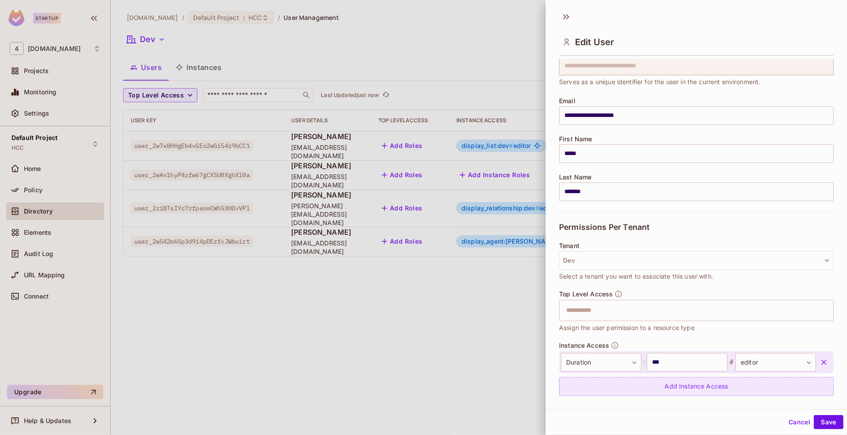
click at [747, 392] on div "Add Instance Access" at bounding box center [696, 386] width 275 height 19
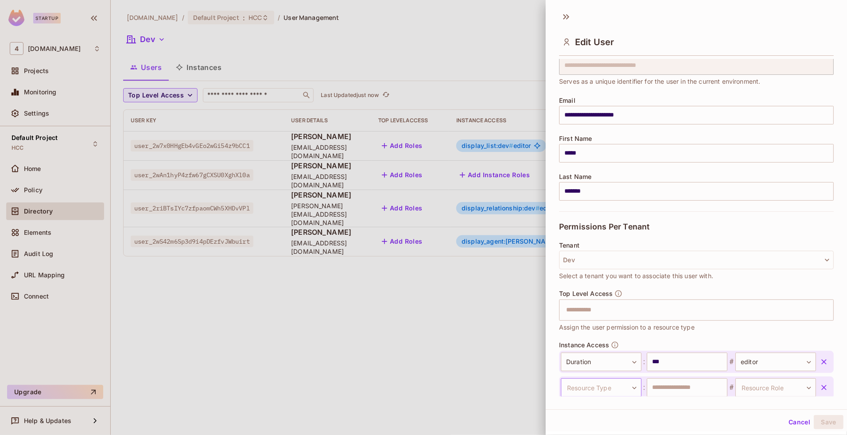
click at [615, 395] on body "**********" at bounding box center [423, 217] width 847 height 435
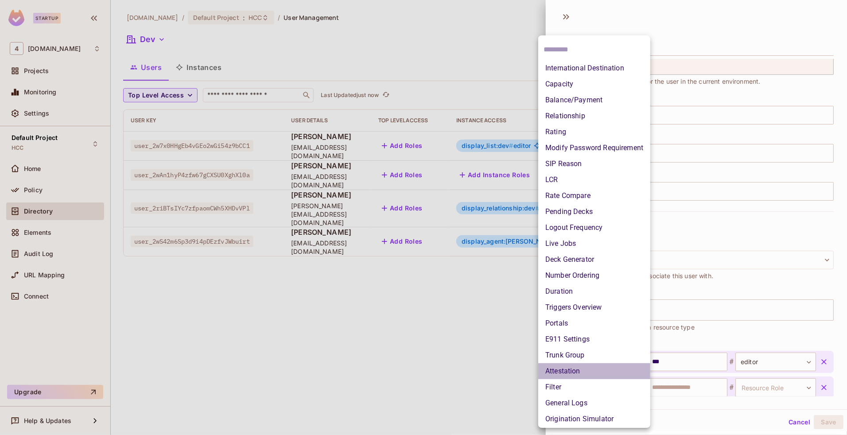
click at [561, 371] on li "Attestation" at bounding box center [594, 371] width 112 height 16
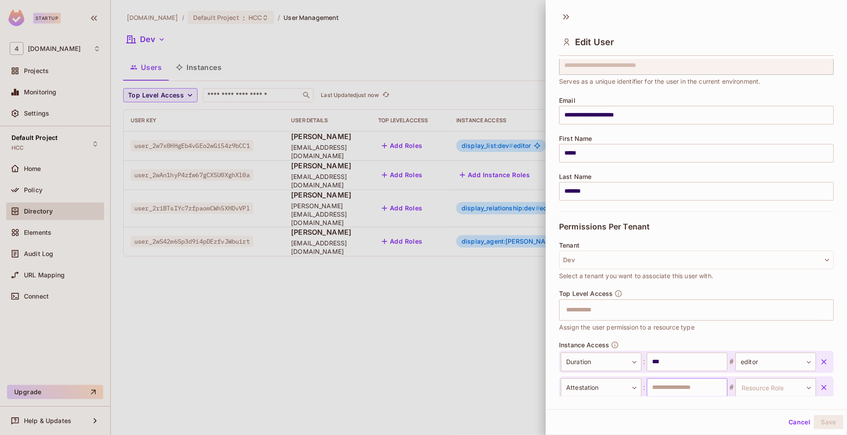
click at [660, 390] on input "text" at bounding box center [687, 387] width 81 height 19
type input "***"
click at [747, 379] on body "**********" at bounding box center [423, 217] width 847 height 435
click at [744, 397] on li "editor" at bounding box center [756, 401] width 82 height 16
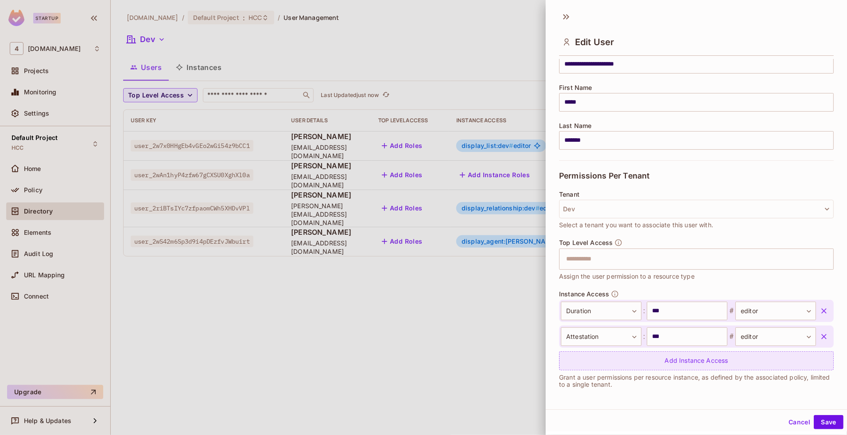
click at [656, 363] on div "Add Instance Access" at bounding box center [696, 360] width 275 height 19
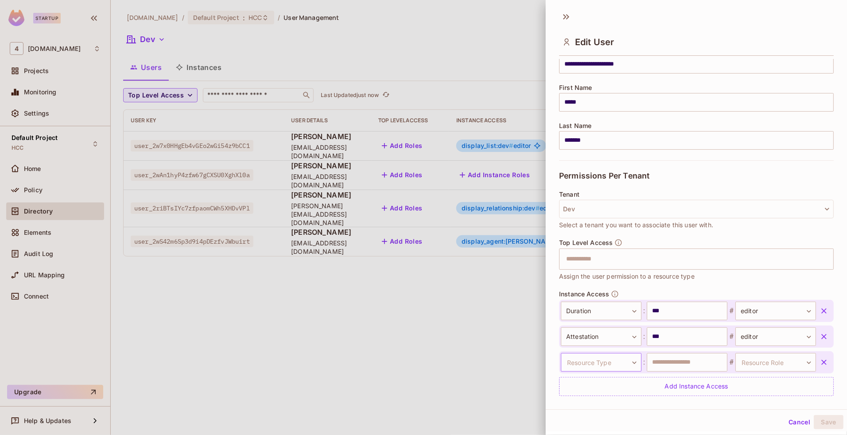
click at [579, 360] on body "**********" at bounding box center [423, 217] width 847 height 435
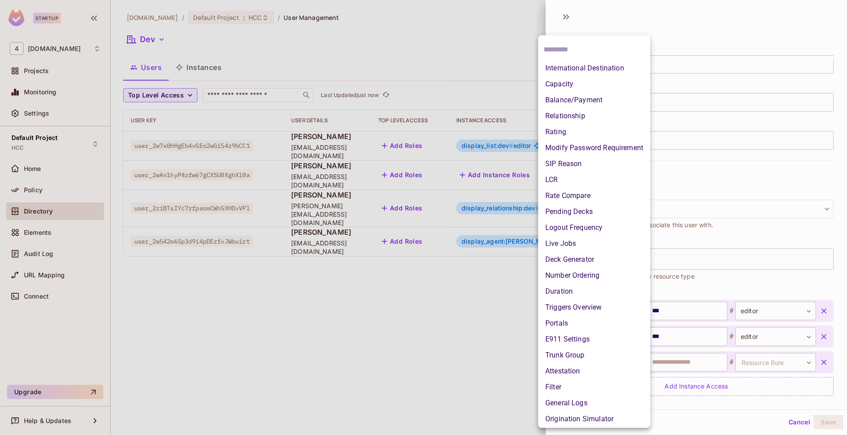
click at [570, 163] on li "SIP Reason" at bounding box center [594, 164] width 112 height 16
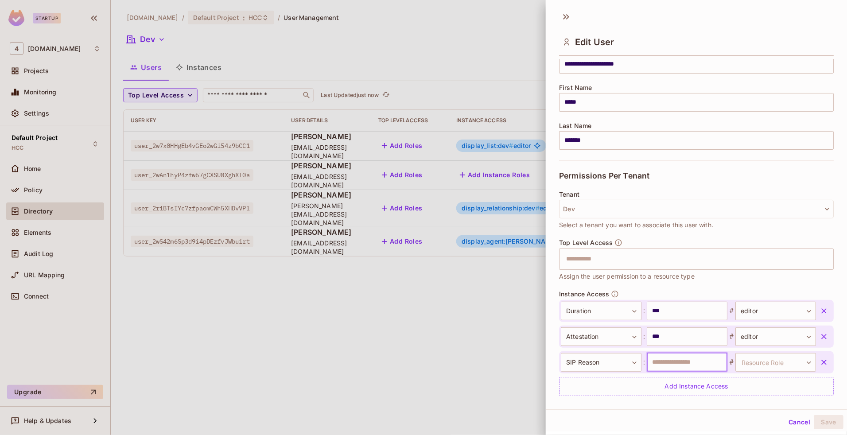
click at [677, 362] on input "text" at bounding box center [687, 362] width 81 height 19
type input "***"
click at [739, 359] on body "**********" at bounding box center [423, 217] width 847 height 435
click at [741, 412] on li "editor" at bounding box center [756, 417] width 82 height 16
click at [816, 421] on button "Save" at bounding box center [829, 422] width 30 height 14
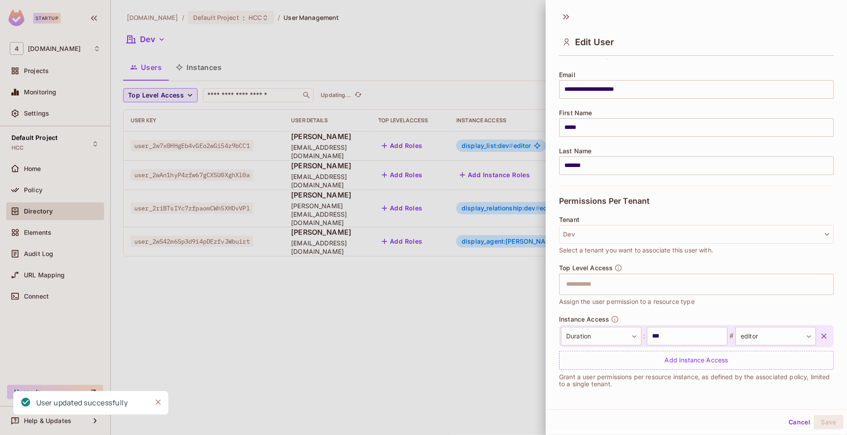
scroll to position [0, 0]
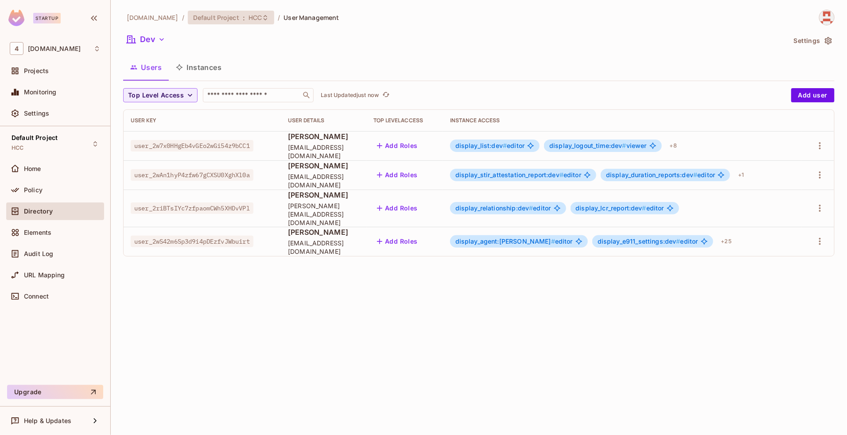
click at [211, 19] on span "Default Project" at bounding box center [216, 17] width 46 height 8
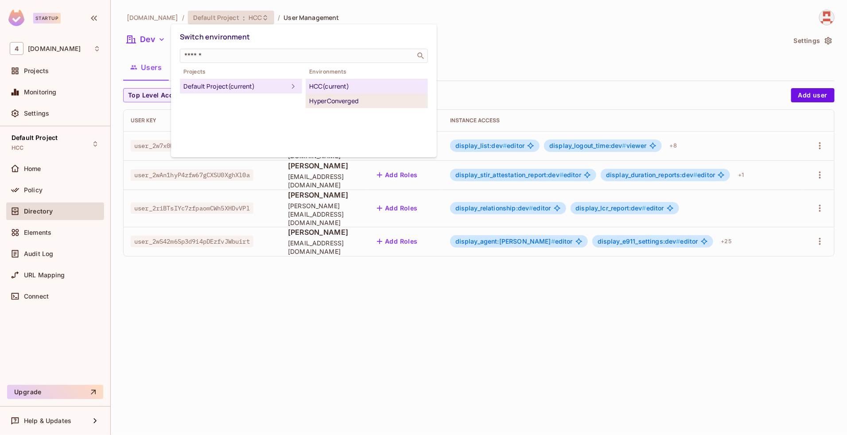
click at [322, 101] on div "HyperConverged" at bounding box center [366, 101] width 115 height 11
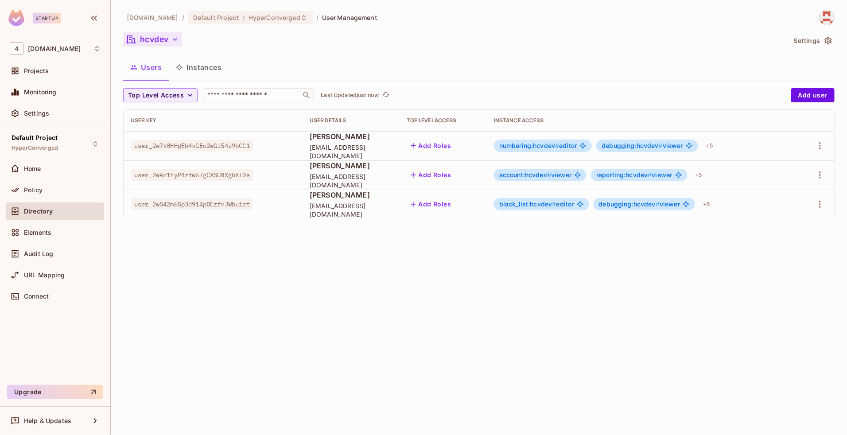
click at [161, 43] on button "hcvdev" at bounding box center [152, 39] width 59 height 14
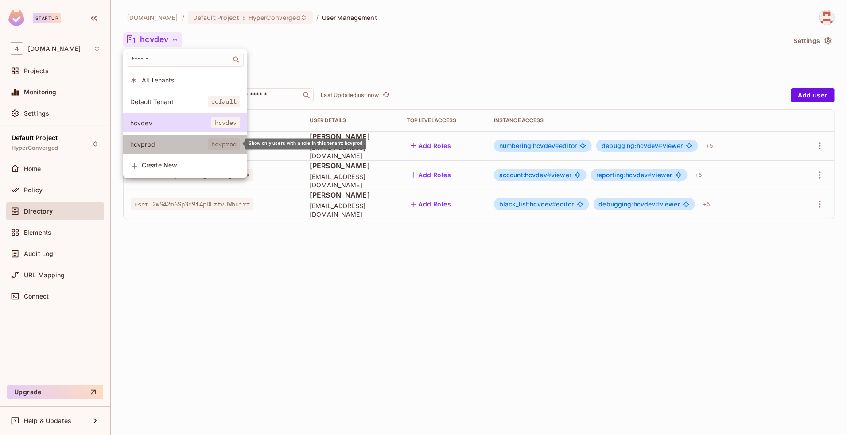
click at [190, 143] on span "hcvprod" at bounding box center [169, 144] width 78 height 8
